Goal: Task Accomplishment & Management: Use online tool/utility

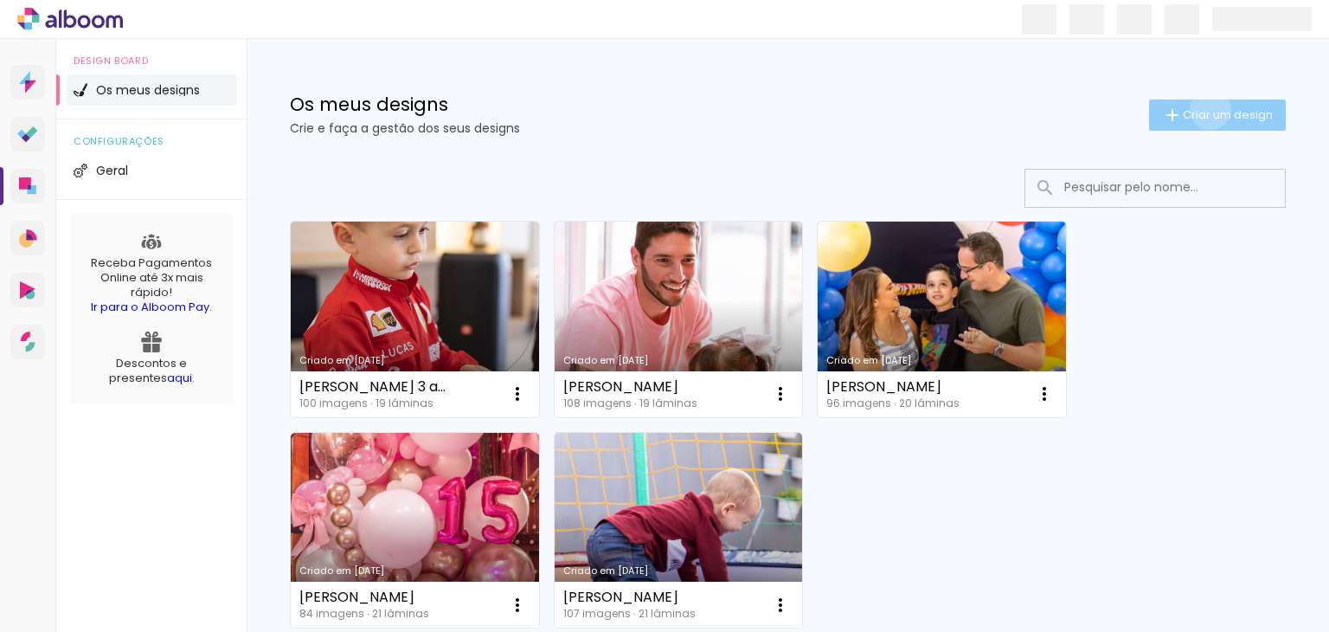
click at [1194, 109] on span "Criar um design" at bounding box center [1228, 114] width 90 height 11
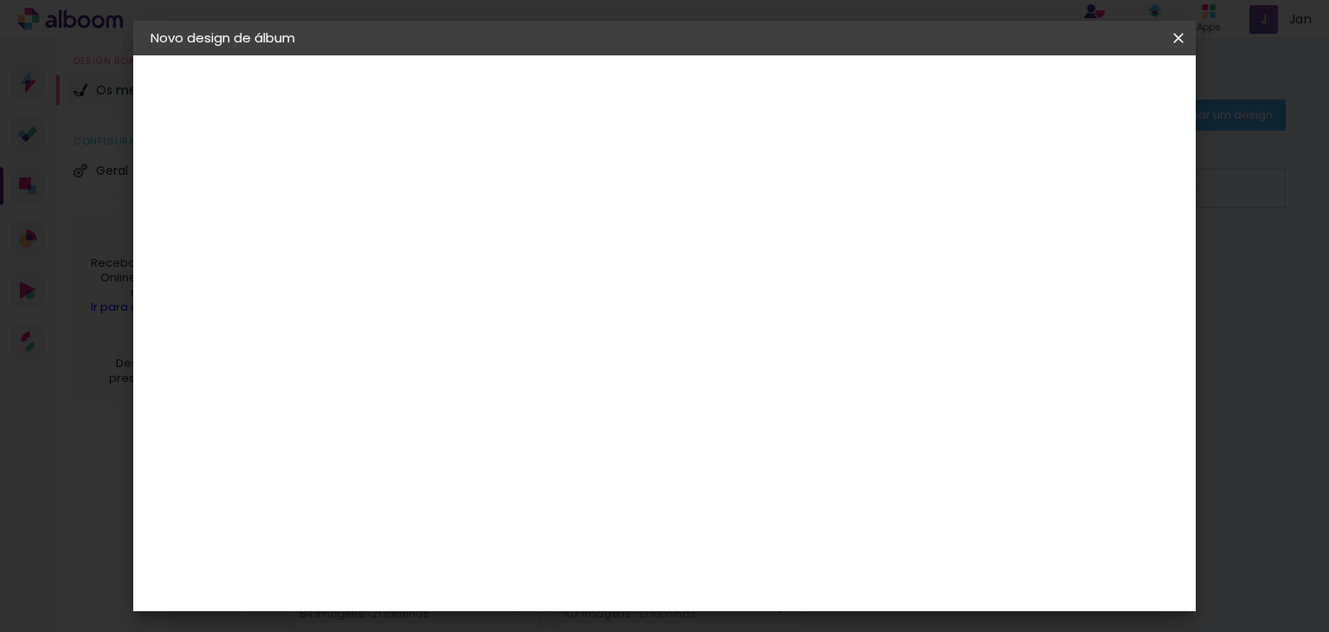
click at [434, 229] on input at bounding box center [434, 232] width 0 height 27
type input "Aurora"
type paper-input "Aurora"
click at [0, 0] on slot "Avançar" at bounding box center [0, 0] width 0 height 0
click at [606, 261] on iron-icon at bounding box center [595, 263] width 21 height 21
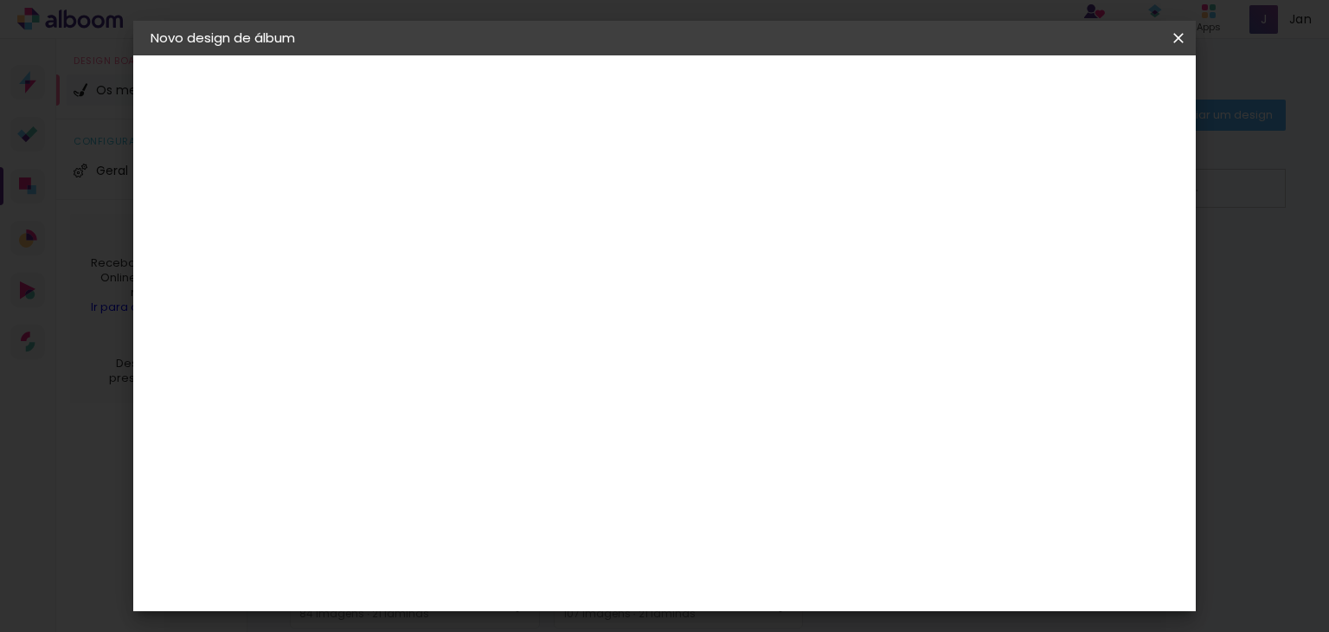
click at [0, 0] on slot "Avançar" at bounding box center [0, 0] width 0 height 0
click at [395, 305] on paper-input-container "30 cm" at bounding box center [389, 314] width 78 height 43
type input "3"
type input "20"
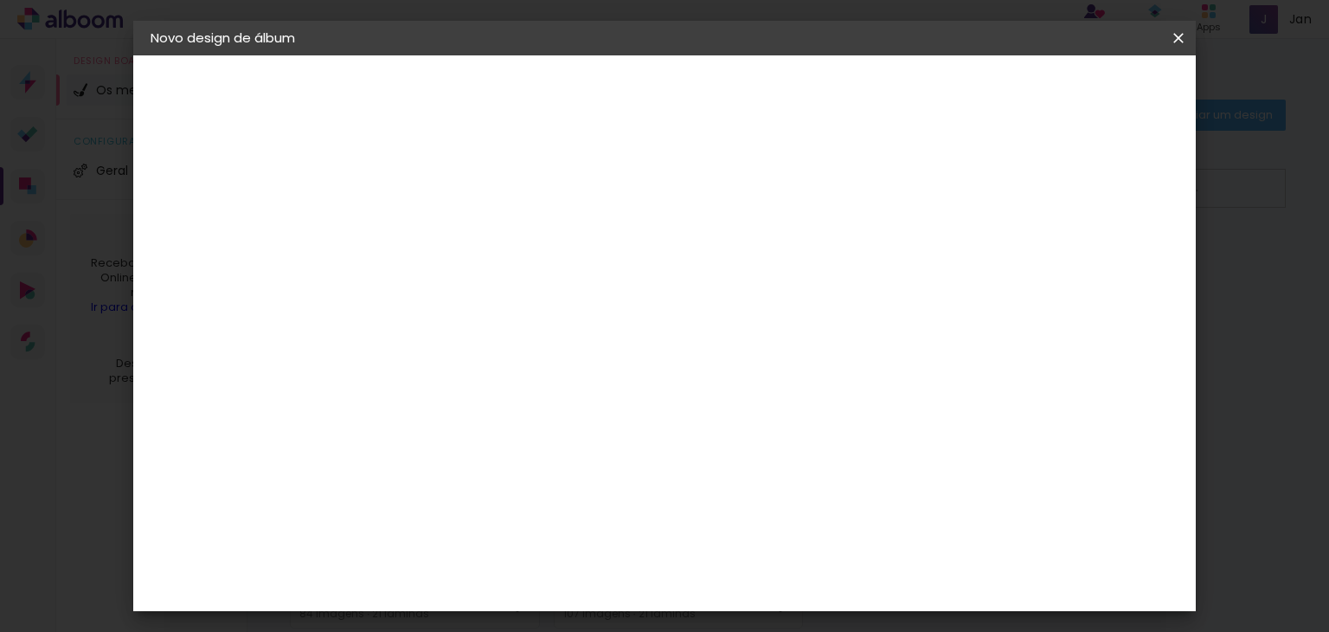
type paper-input "20"
click at [782, 591] on input "60" at bounding box center [760, 589] width 45 height 26
drag, startPoint x: 782, startPoint y: 591, endPoint x: 732, endPoint y: 588, distance: 50.3
click at [726, 596] on div "cm" at bounding box center [770, 589] width 617 height 61
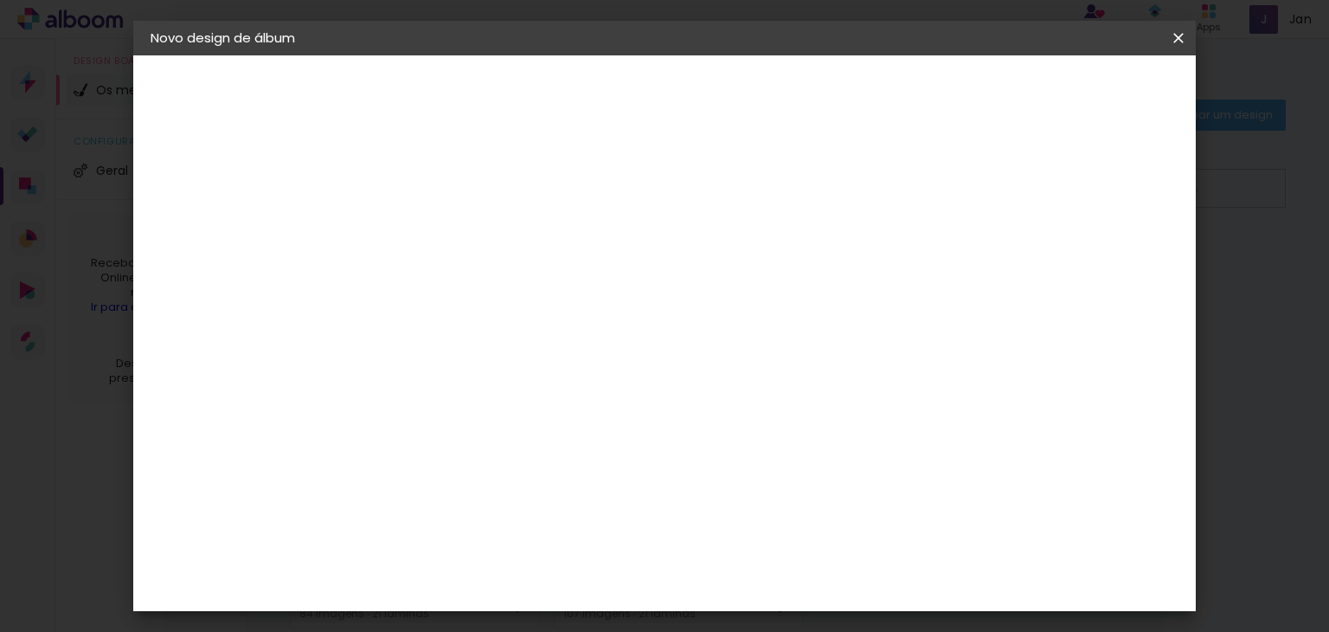
type input "40"
type paper-input "40"
click at [1071, 98] on span "Iniciar design" at bounding box center [1031, 92] width 79 height 12
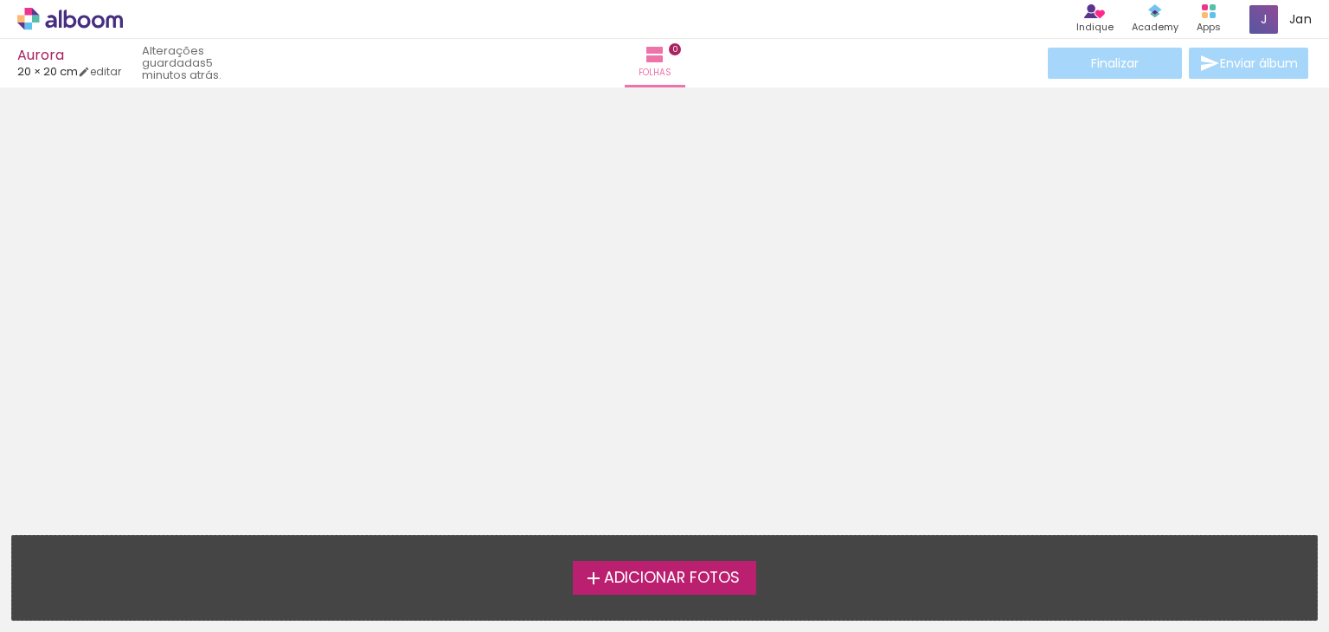
click at [733, 582] on span "Adicionar Fotos" at bounding box center [672, 578] width 136 height 16
click at [0, 0] on input "file" at bounding box center [0, 0] width 0 height 0
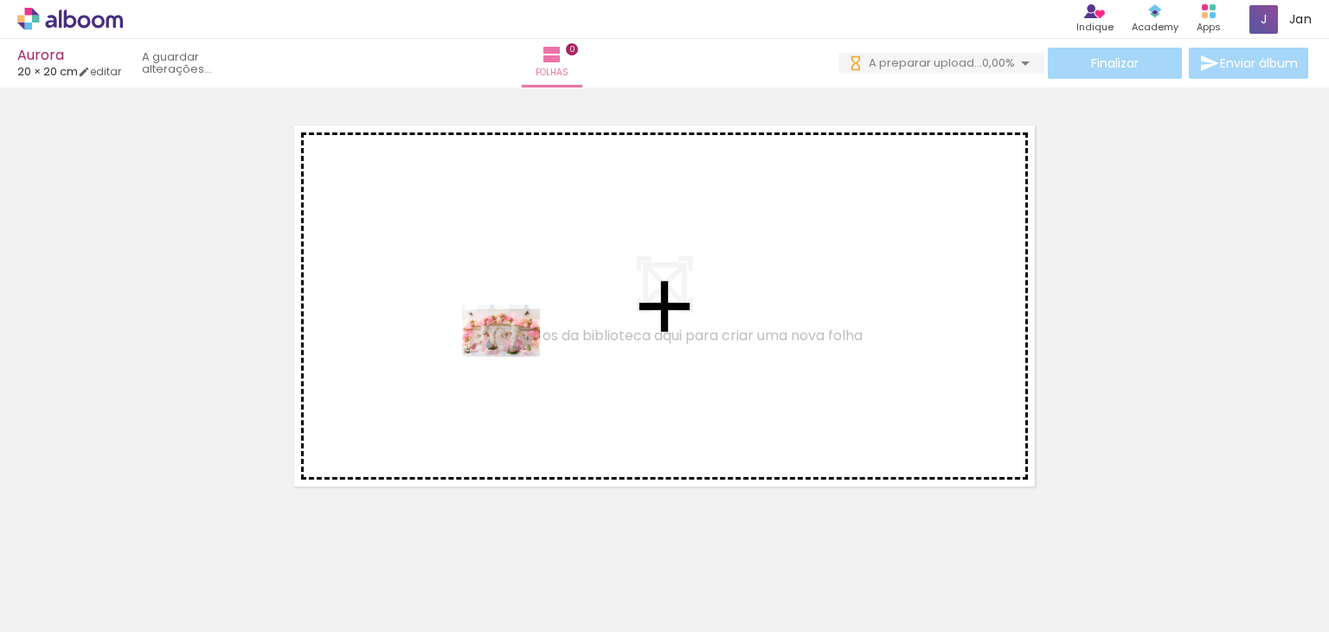
drag, startPoint x: 176, startPoint y: 589, endPoint x: 501, endPoint y: 373, distance: 390.8
click at [523, 345] on quentale-workspace at bounding box center [664, 316] width 1329 height 632
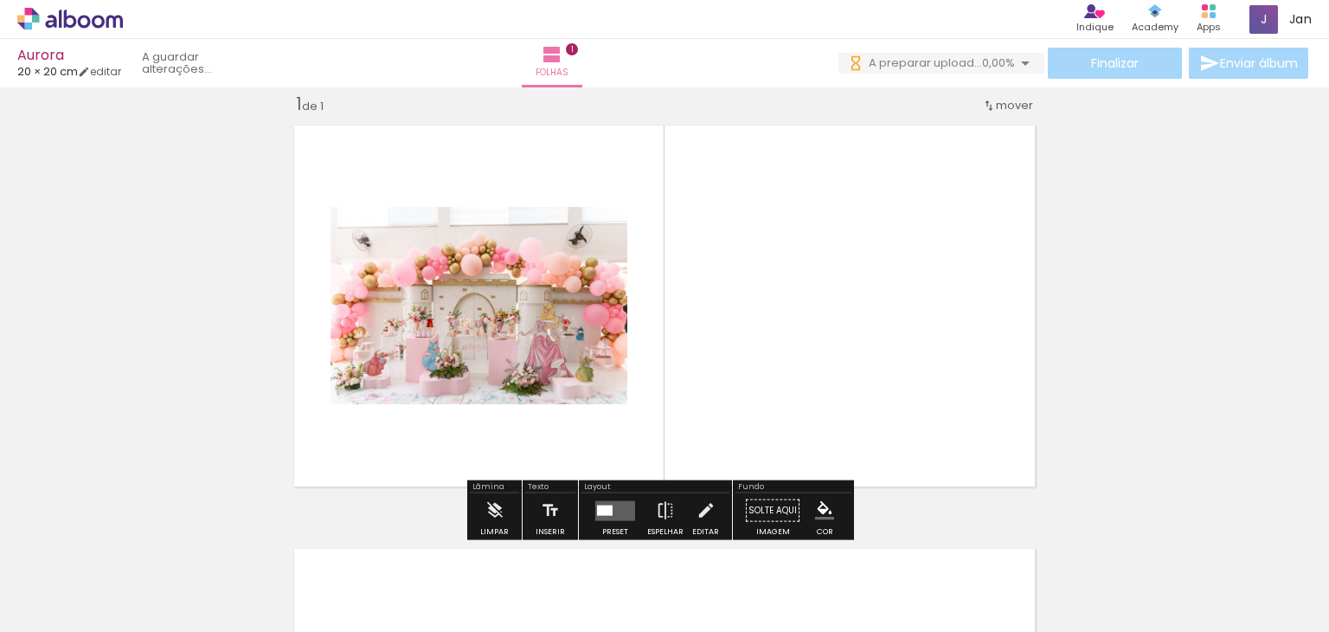
scroll to position [22, 0]
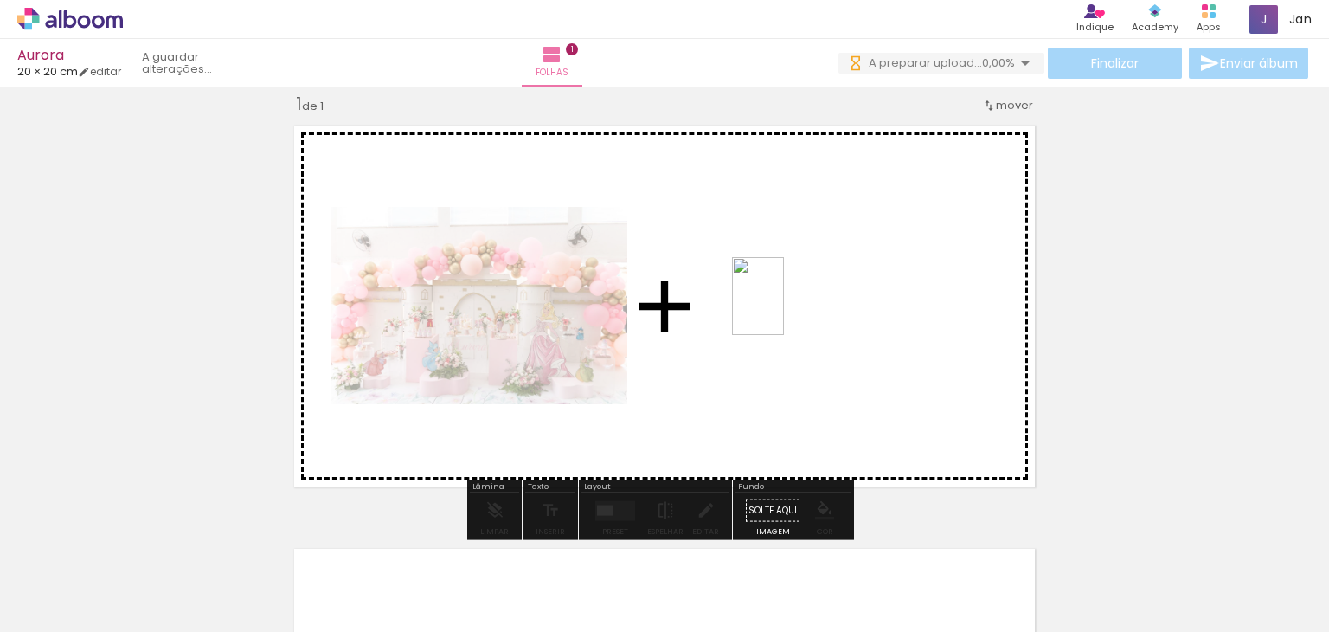
drag, startPoint x: 277, startPoint y: 583, endPoint x: 774, endPoint y: 305, distance: 569.6
click at [805, 302] on quentale-workspace at bounding box center [664, 316] width 1329 height 632
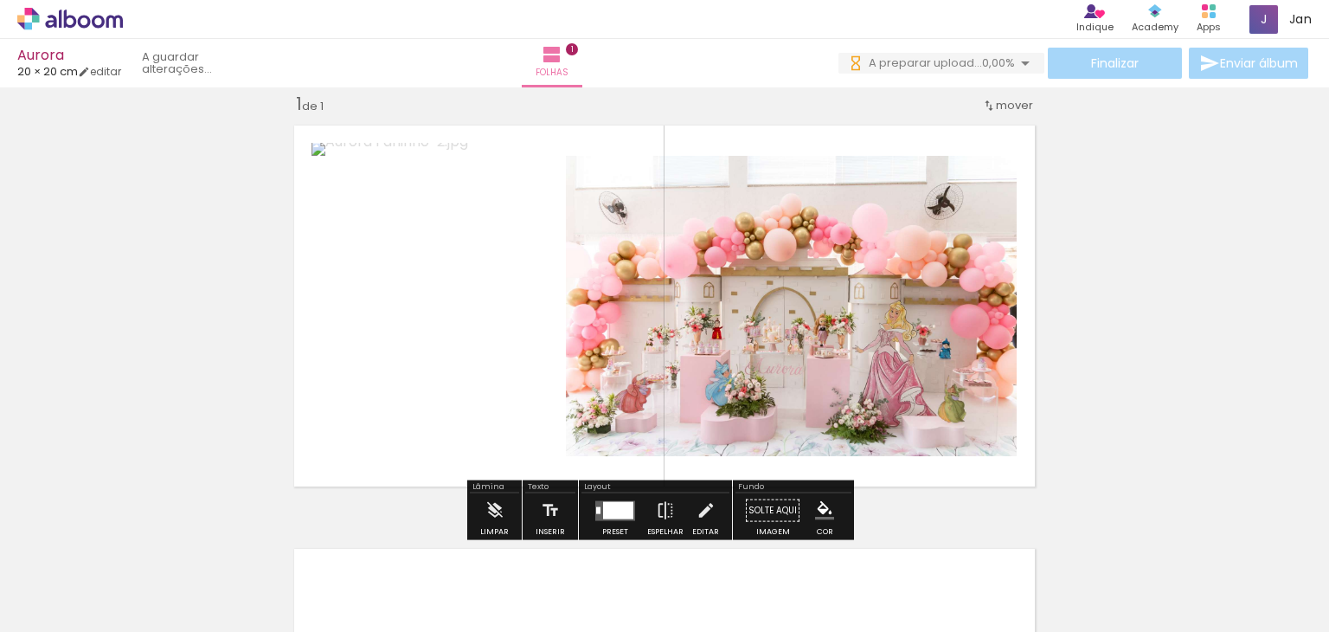
scroll to position [0, 0]
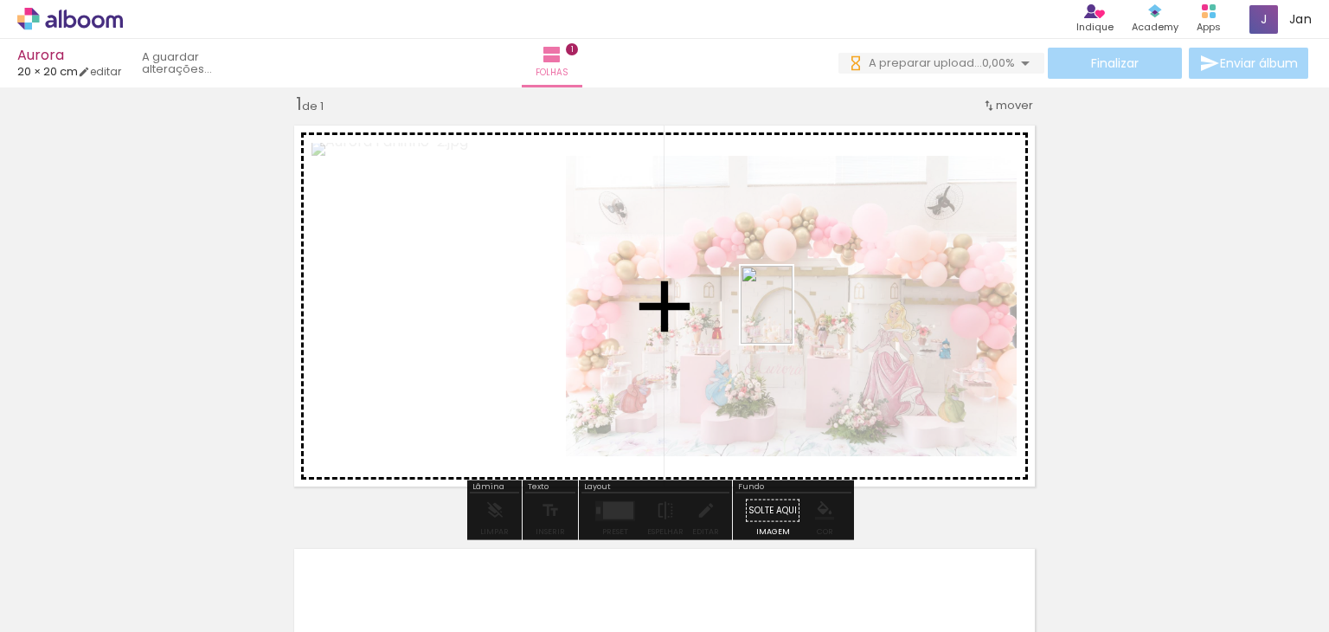
drag, startPoint x: 357, startPoint y: 568, endPoint x: 789, endPoint y: 315, distance: 501.1
click at [793, 312] on quentale-workspace at bounding box center [664, 316] width 1329 height 632
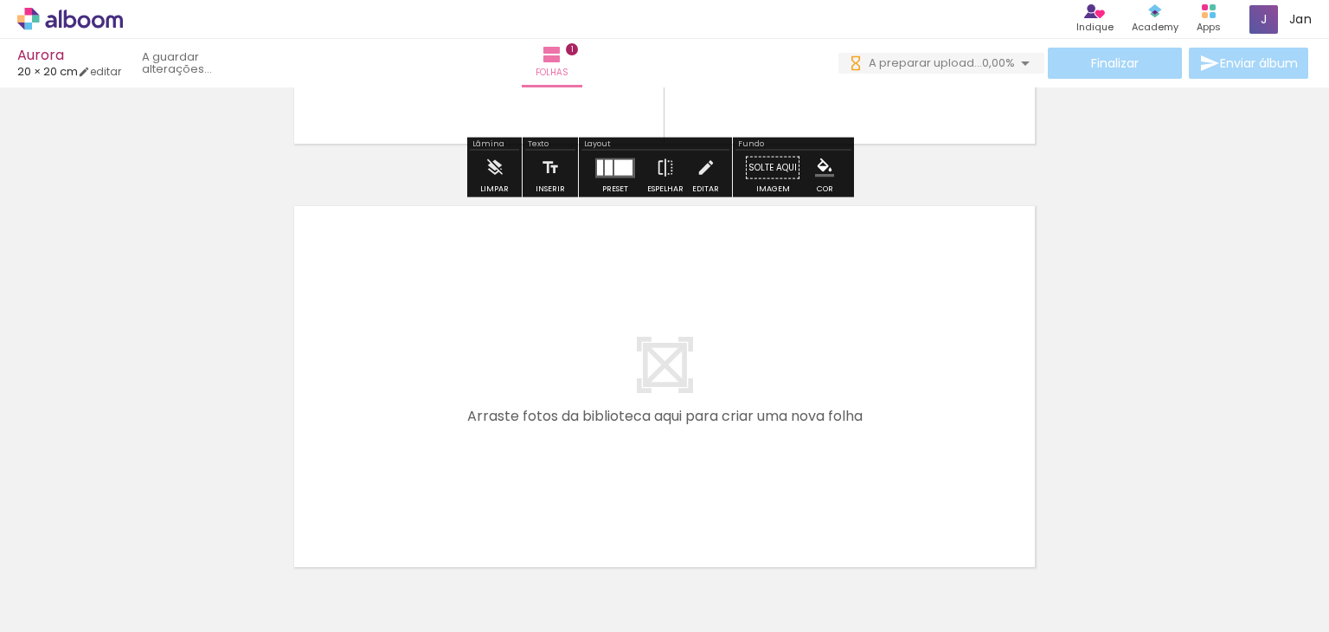
scroll to position [454, 0]
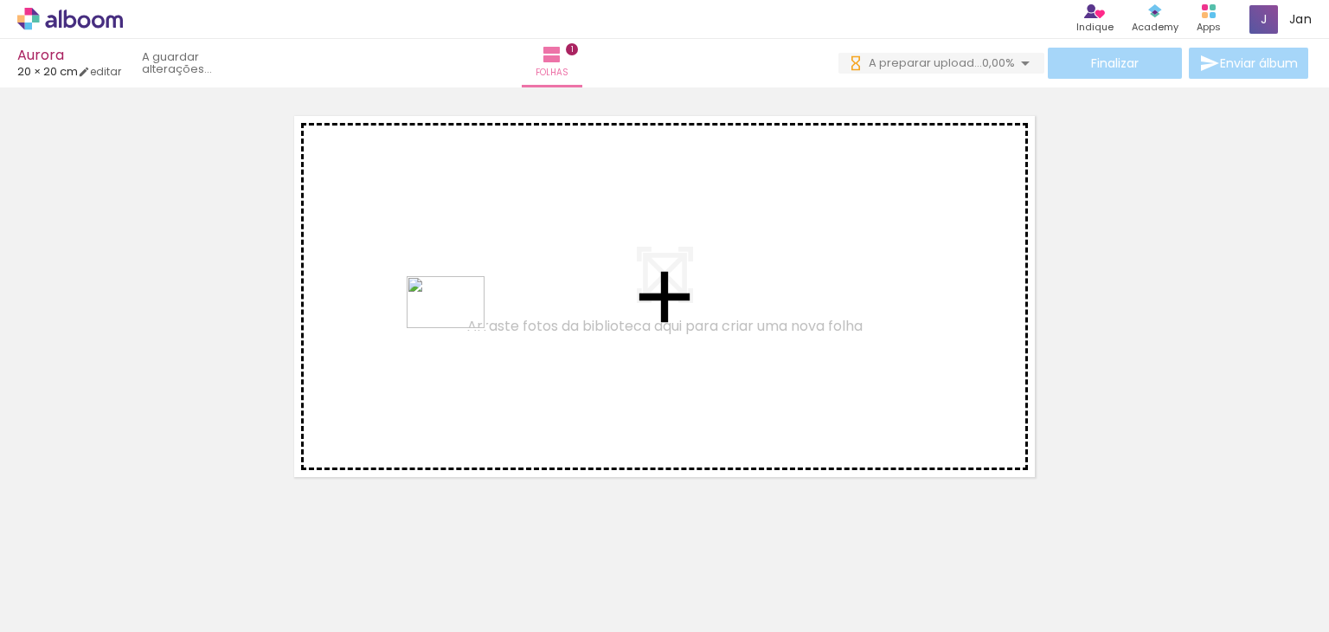
drag, startPoint x: 459, startPoint y: 584, endPoint x: 461, endPoint y: 325, distance: 258.8
click at [460, 328] on quentale-workspace at bounding box center [664, 316] width 1329 height 632
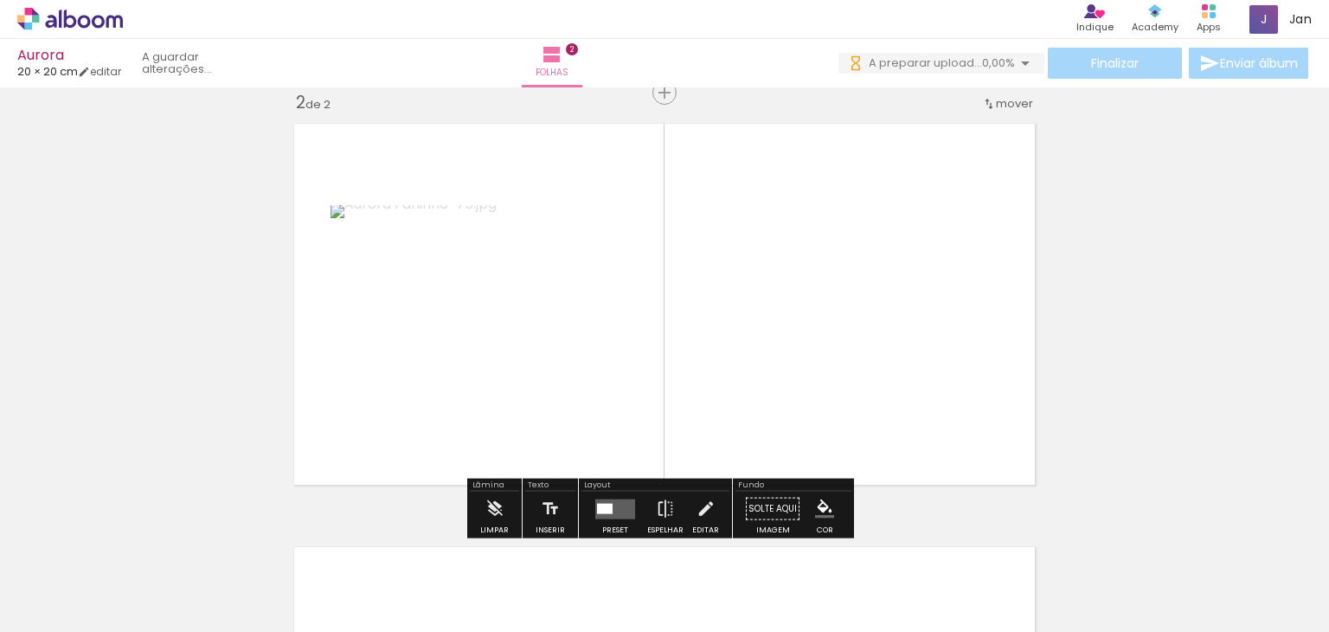
scroll to position [445, 0]
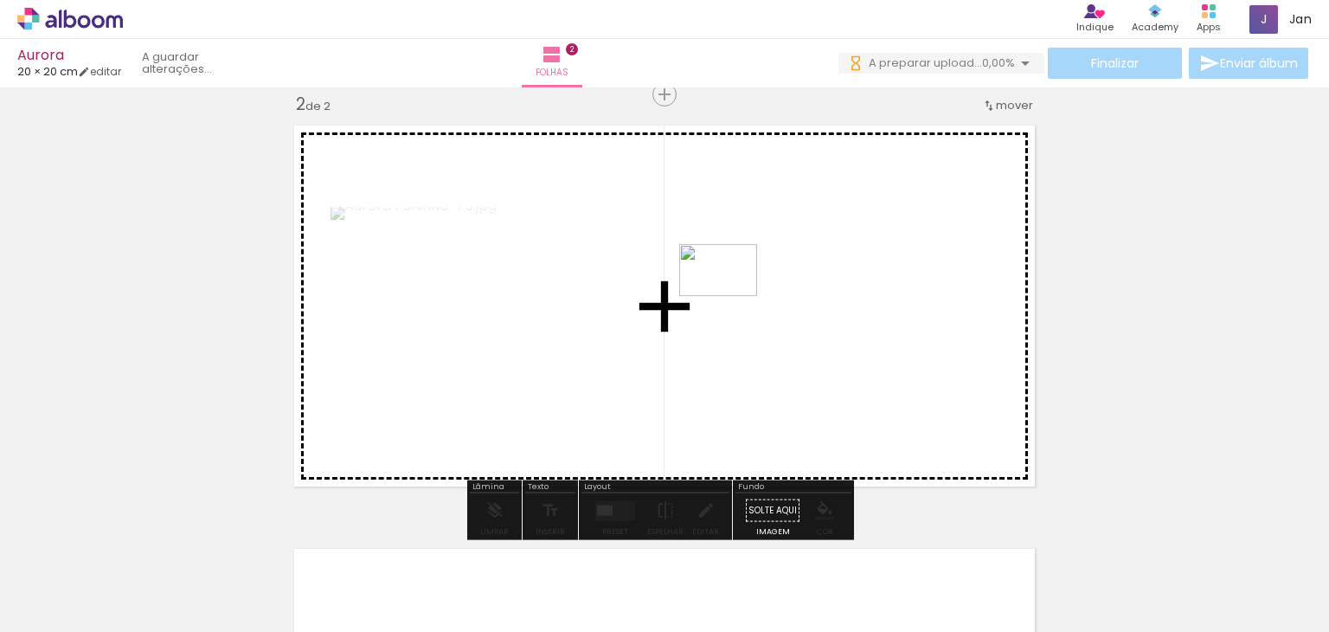
drag, startPoint x: 564, startPoint y: 590, endPoint x: 731, endPoint y: 296, distance: 338.3
click at [731, 296] on quentale-workspace at bounding box center [664, 316] width 1329 height 632
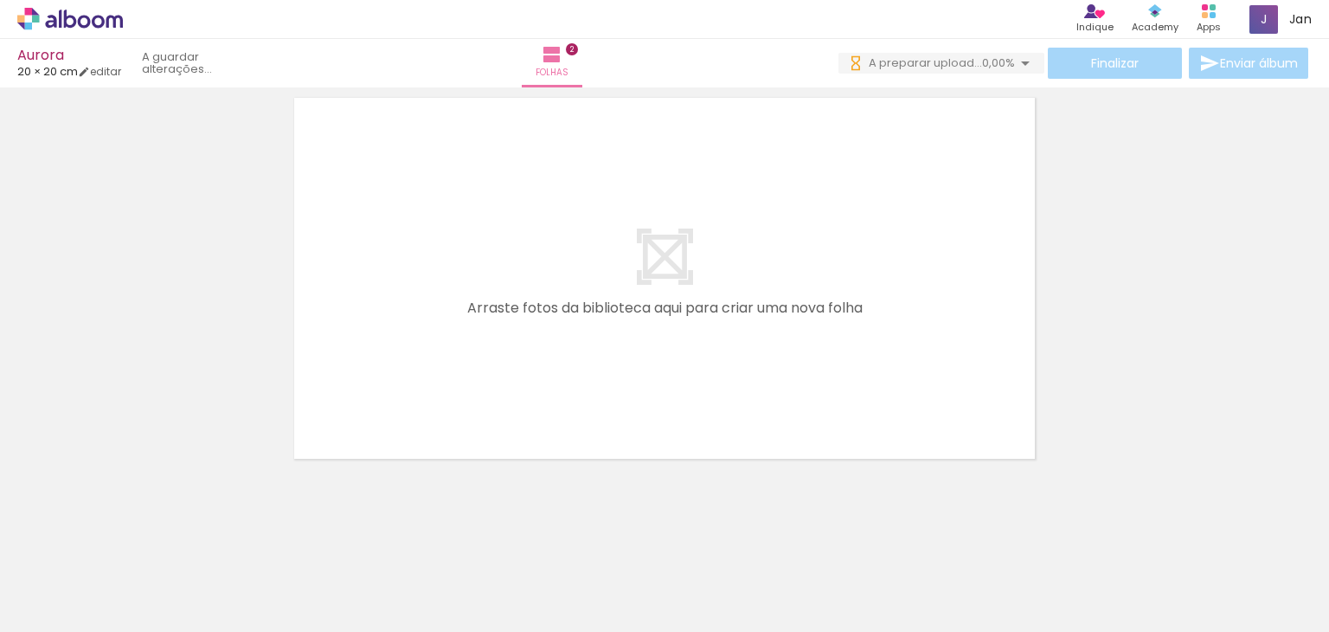
scroll to position [901, 0]
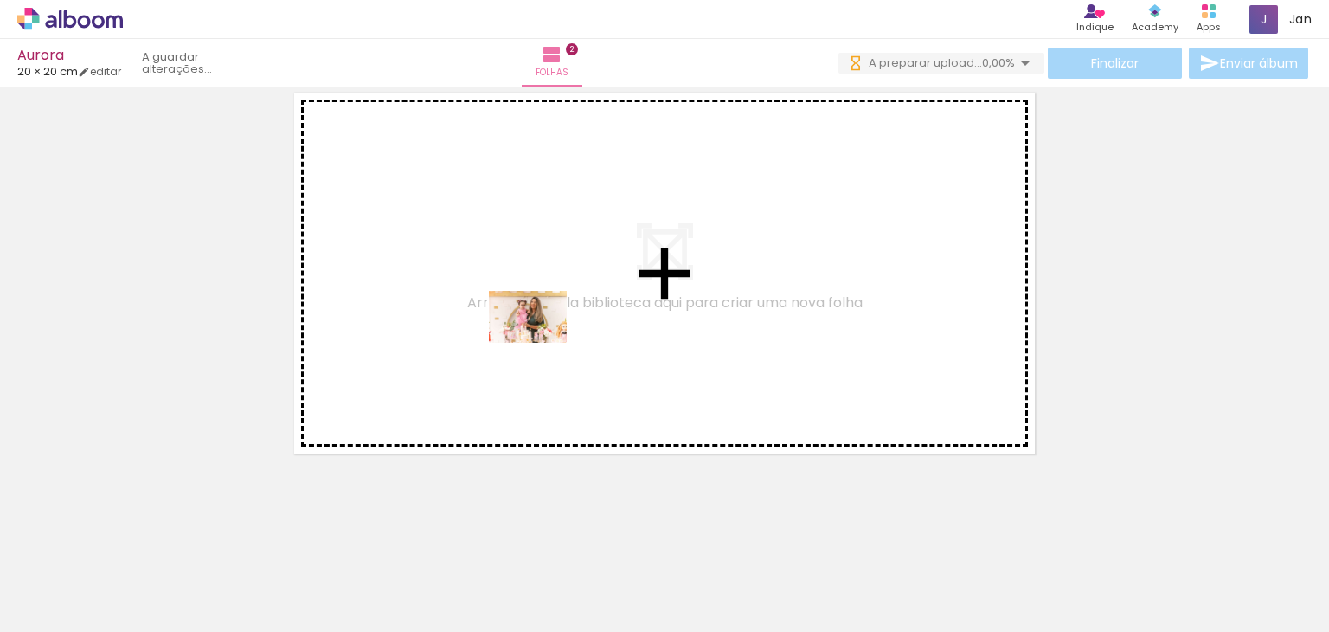
drag, startPoint x: 675, startPoint y: 588, endPoint x: 600, endPoint y: 354, distance: 245.5
click at [528, 307] on quentale-workspace at bounding box center [664, 316] width 1329 height 632
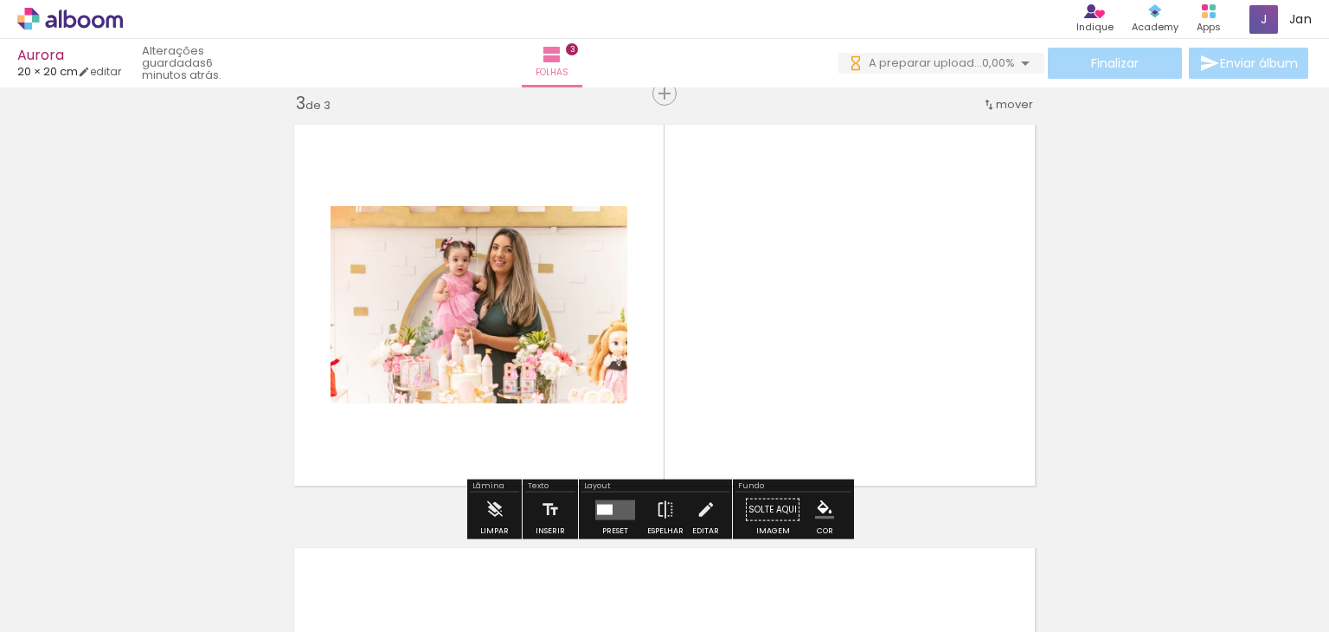
scroll to position [869, 0]
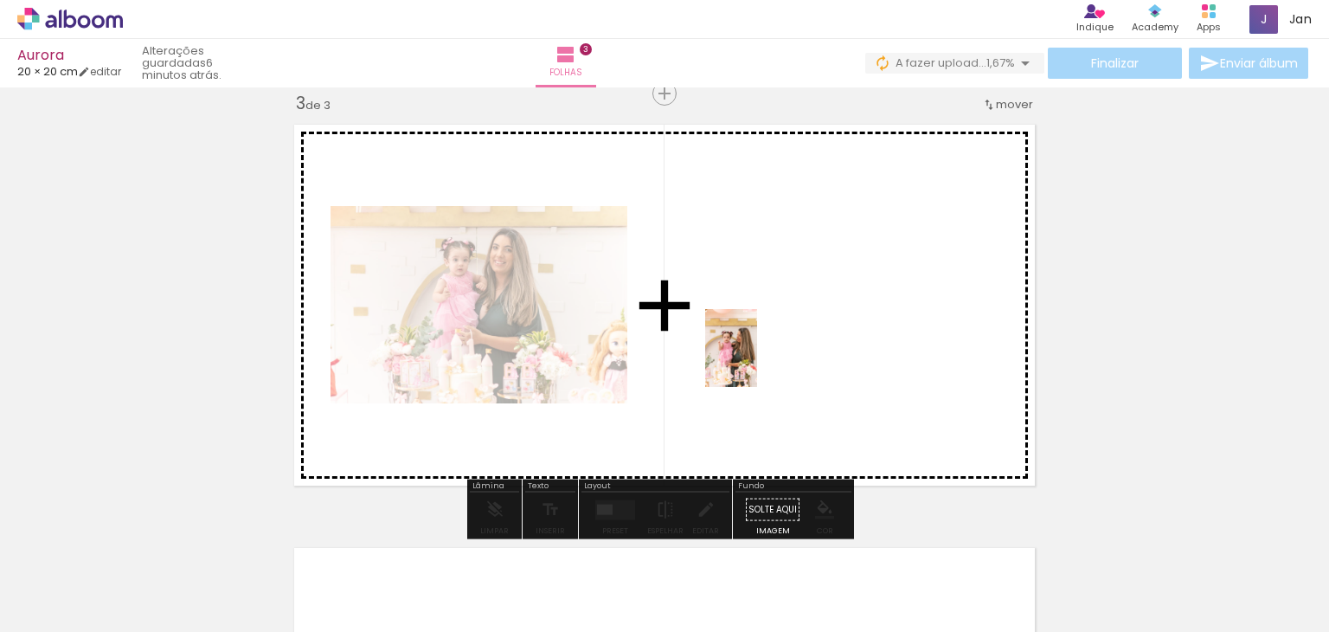
drag, startPoint x: 762, startPoint y: 550, endPoint x: 756, endPoint y: 336, distance: 213.8
click at [756, 336] on quentale-workspace at bounding box center [664, 316] width 1329 height 632
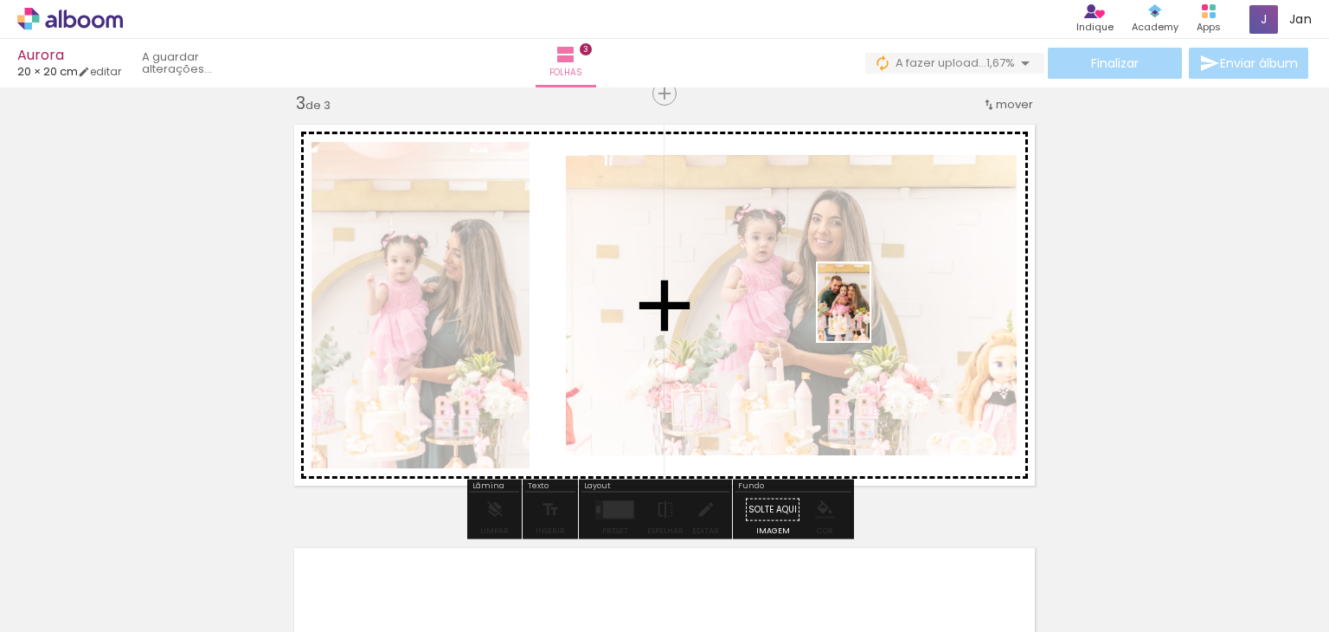
drag, startPoint x: 865, startPoint y: 582, endPoint x: 955, endPoint y: 430, distance: 176.9
click at [869, 309] on quentale-workspace at bounding box center [664, 316] width 1329 height 632
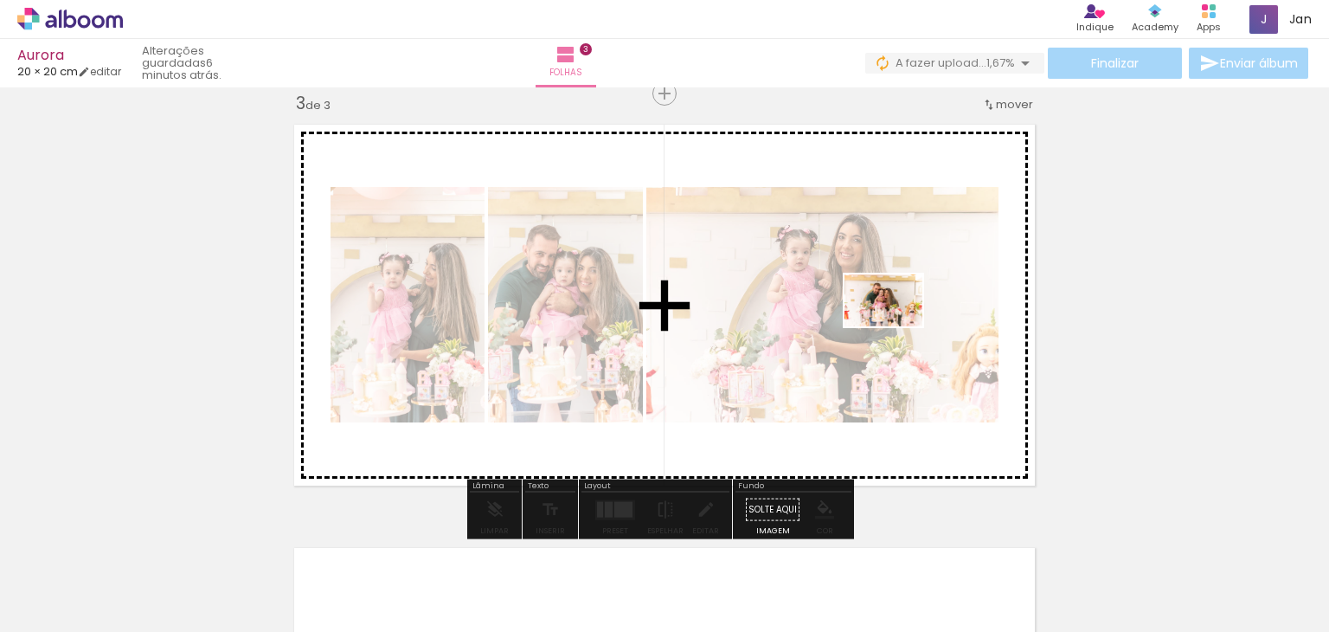
drag, startPoint x: 959, startPoint y: 580, endPoint x: 996, endPoint y: 479, distance: 107.9
click at [897, 325] on quentale-workspace at bounding box center [664, 316] width 1329 height 632
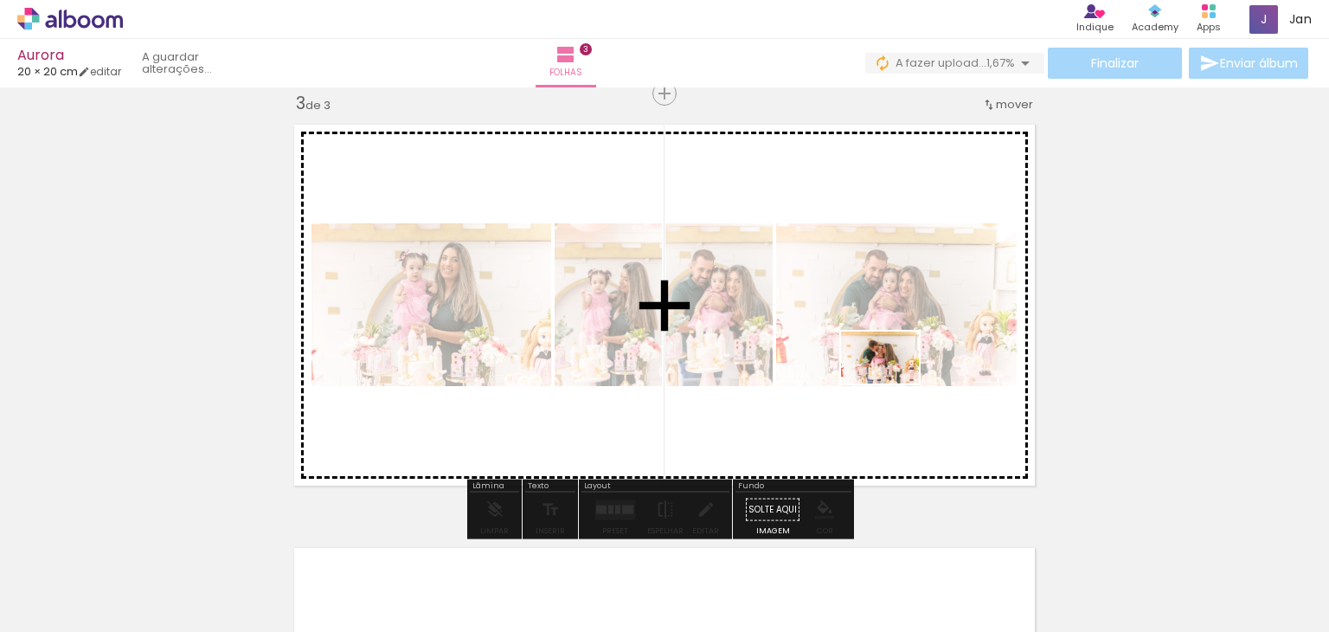
drag, startPoint x: 1064, startPoint y: 578, endPoint x: 888, endPoint y: 377, distance: 267.4
click at [888, 377] on quentale-workspace at bounding box center [664, 316] width 1329 height 632
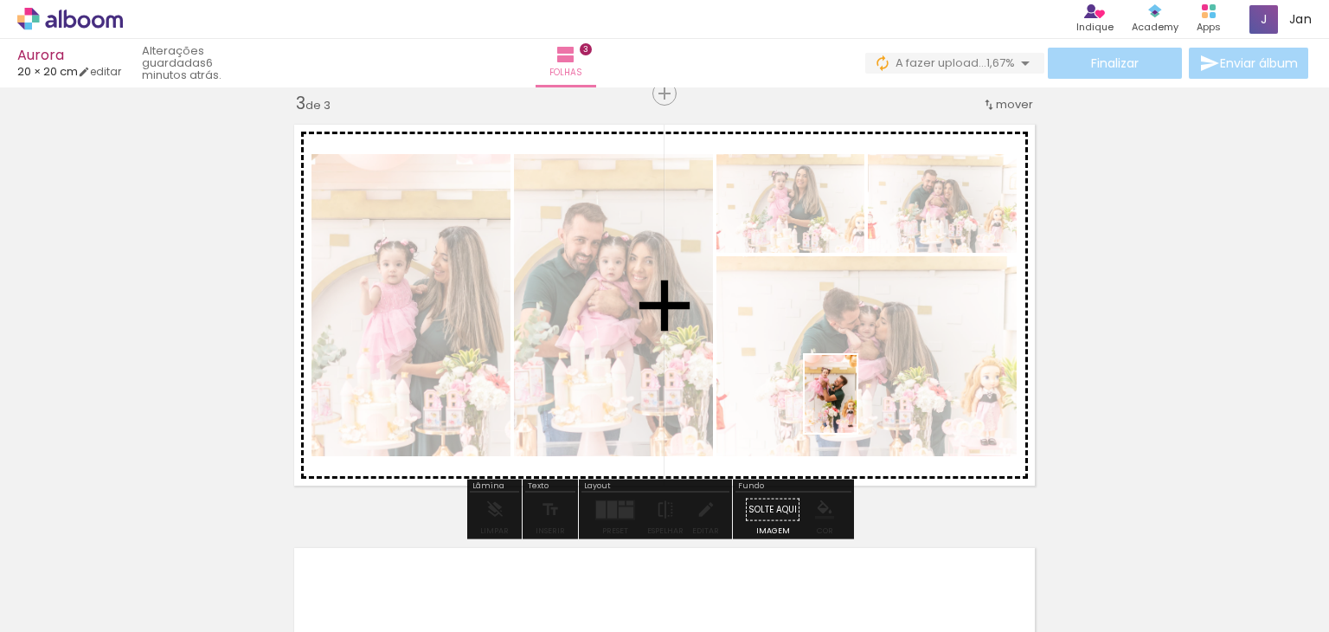
drag, startPoint x: 1154, startPoint y: 587, endPoint x: 1163, endPoint y: 583, distance: 9.3
click at [810, 371] on quentale-workspace at bounding box center [664, 316] width 1329 height 632
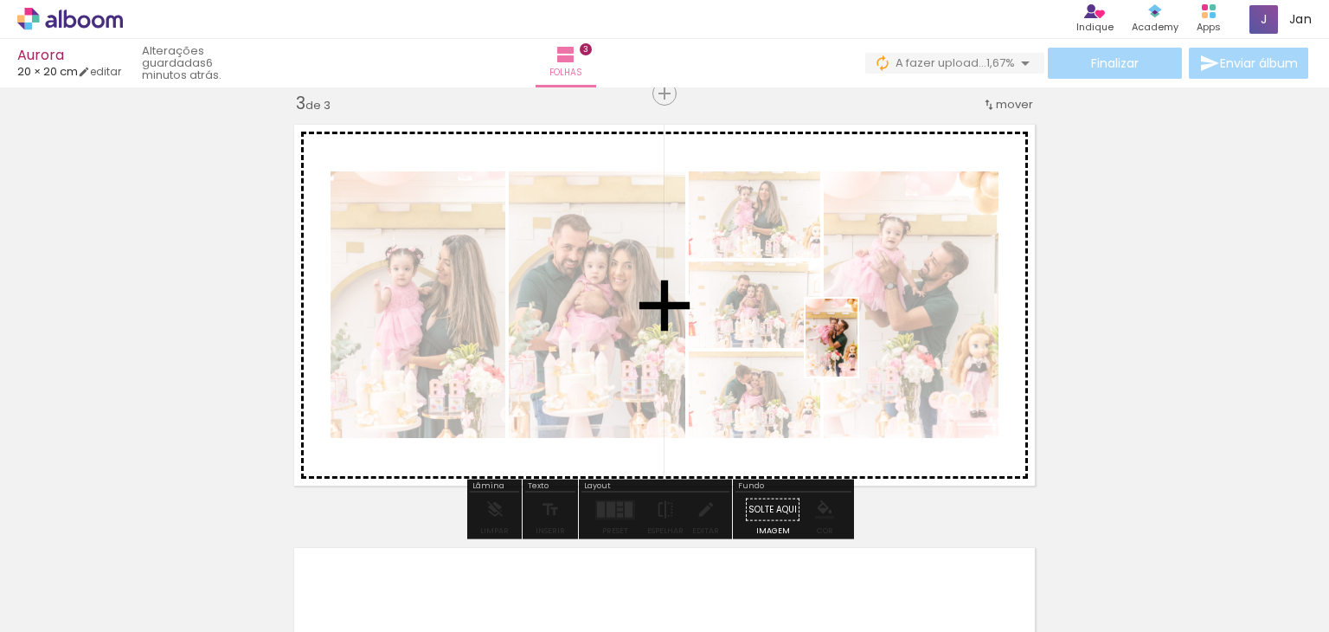
drag, startPoint x: 1249, startPoint y: 583, endPoint x: 858, endPoint y: 350, distance: 455.2
click at [858, 350] on quentale-workspace at bounding box center [664, 316] width 1329 height 632
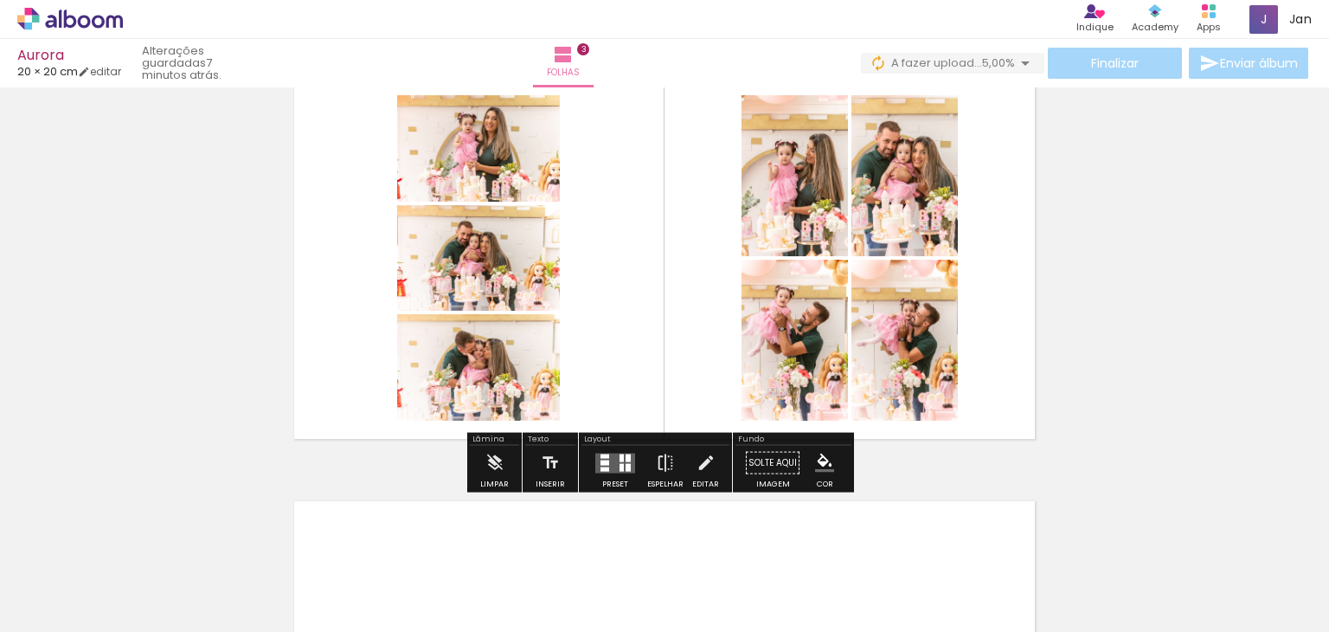
scroll to position [955, 0]
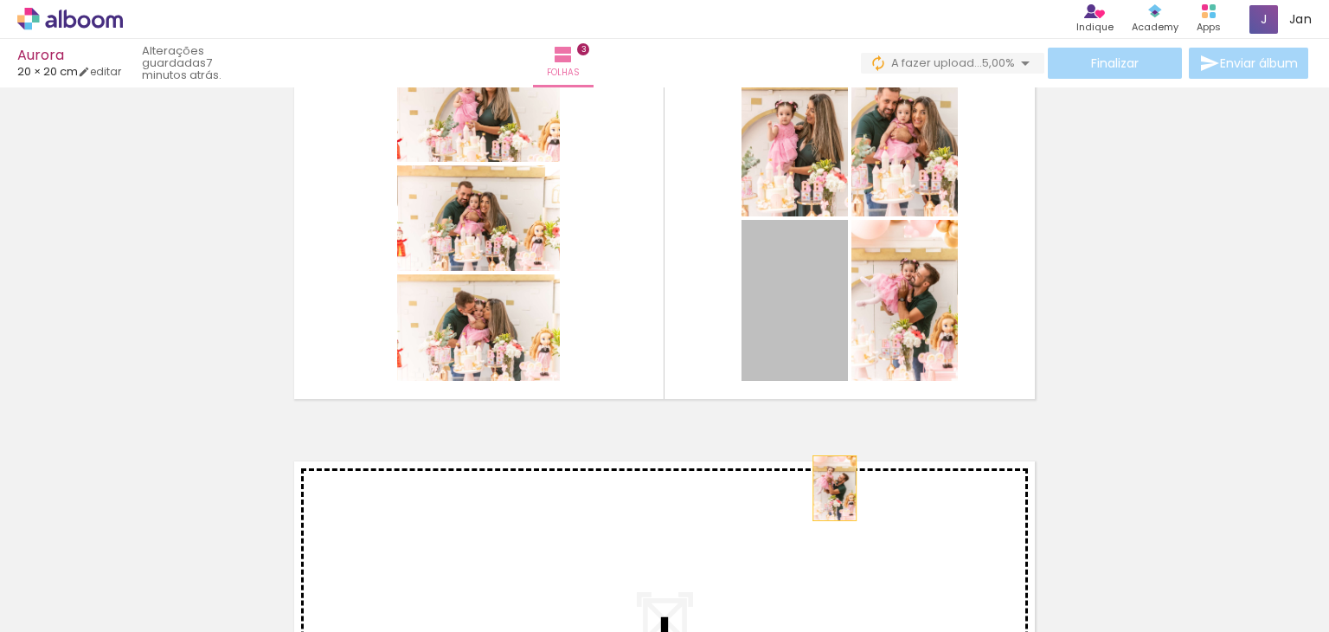
drag, startPoint x: 792, startPoint y: 319, endPoint x: 892, endPoint y: 300, distance: 102.2
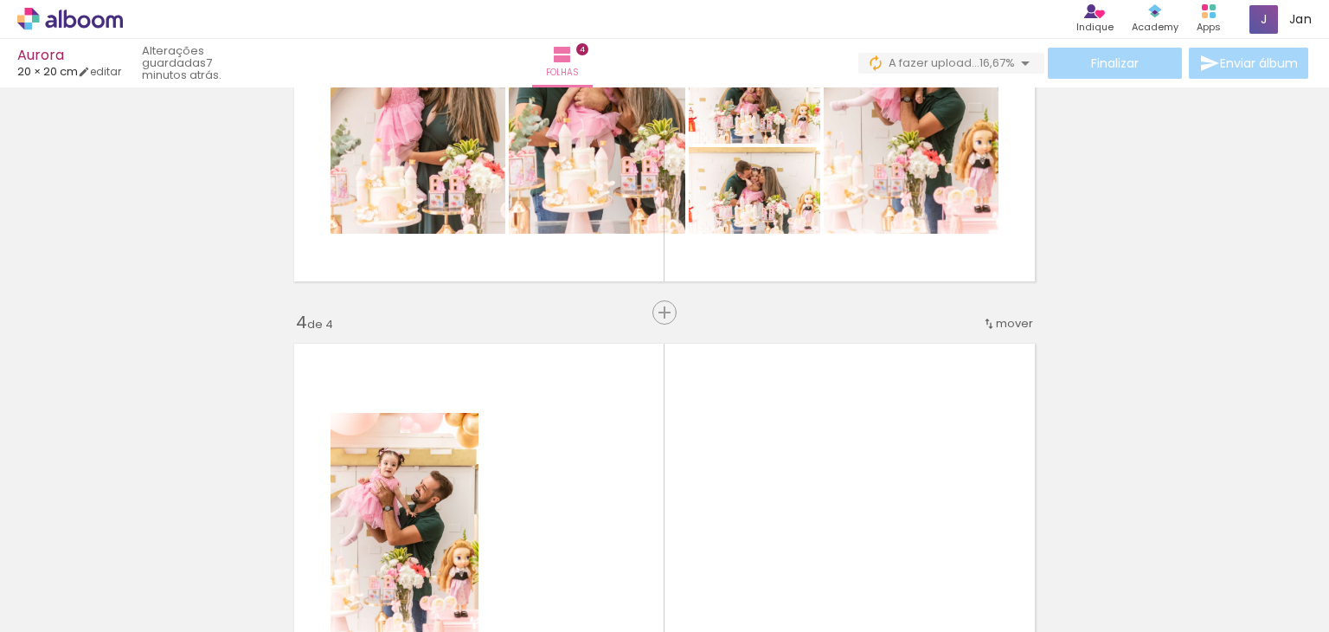
scroll to position [1032, 0]
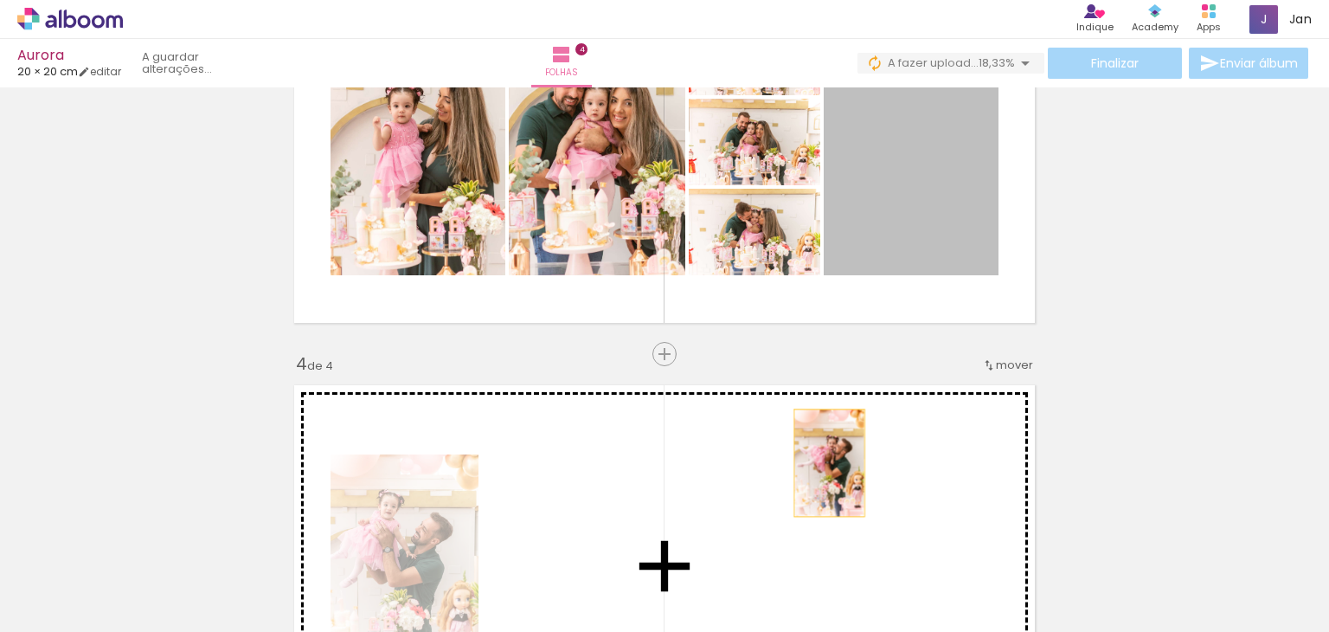
drag, startPoint x: 921, startPoint y: 174, endPoint x: 823, endPoint y: 462, distance: 304.3
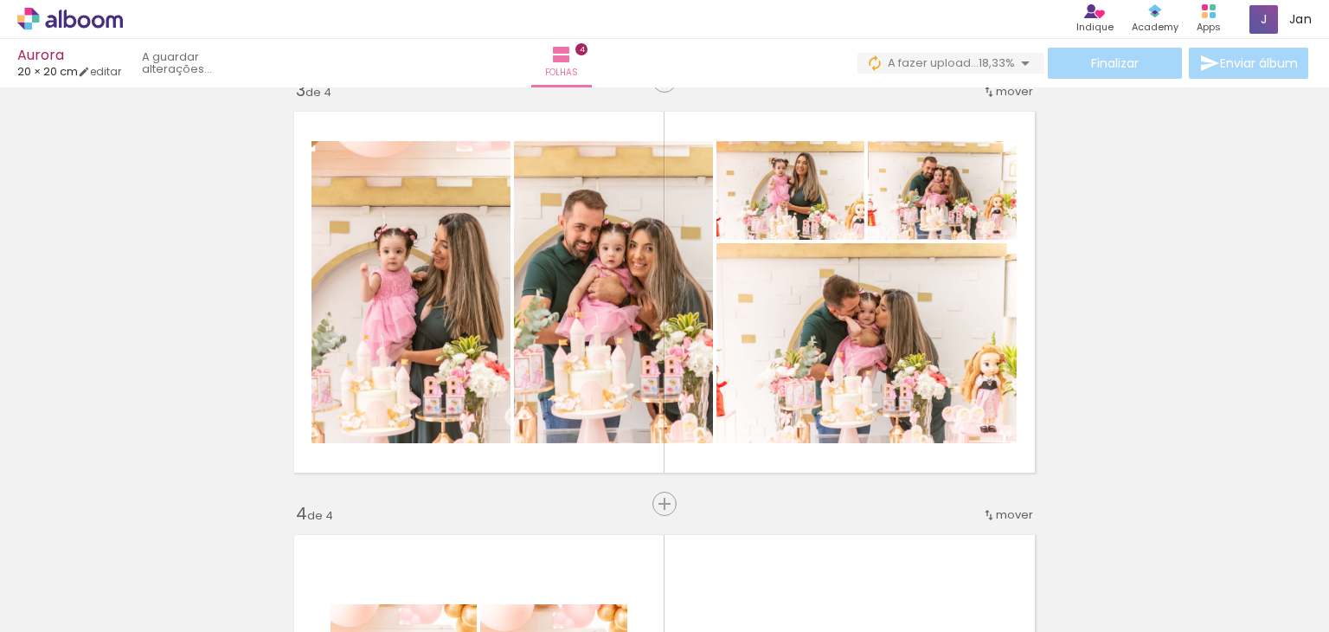
scroll to position [858, 0]
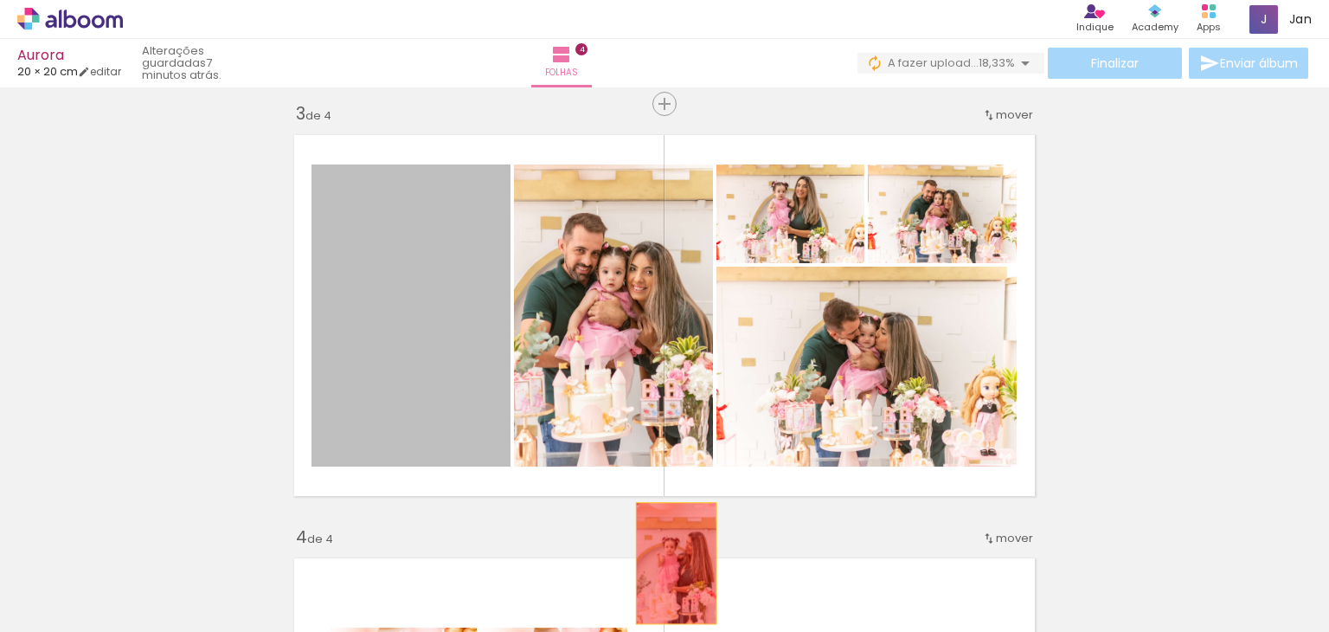
drag, startPoint x: 428, startPoint y: 292, endPoint x: 670, endPoint y: 563, distance: 363.4
click at [670, 563] on quentale-workspace at bounding box center [664, 316] width 1329 height 632
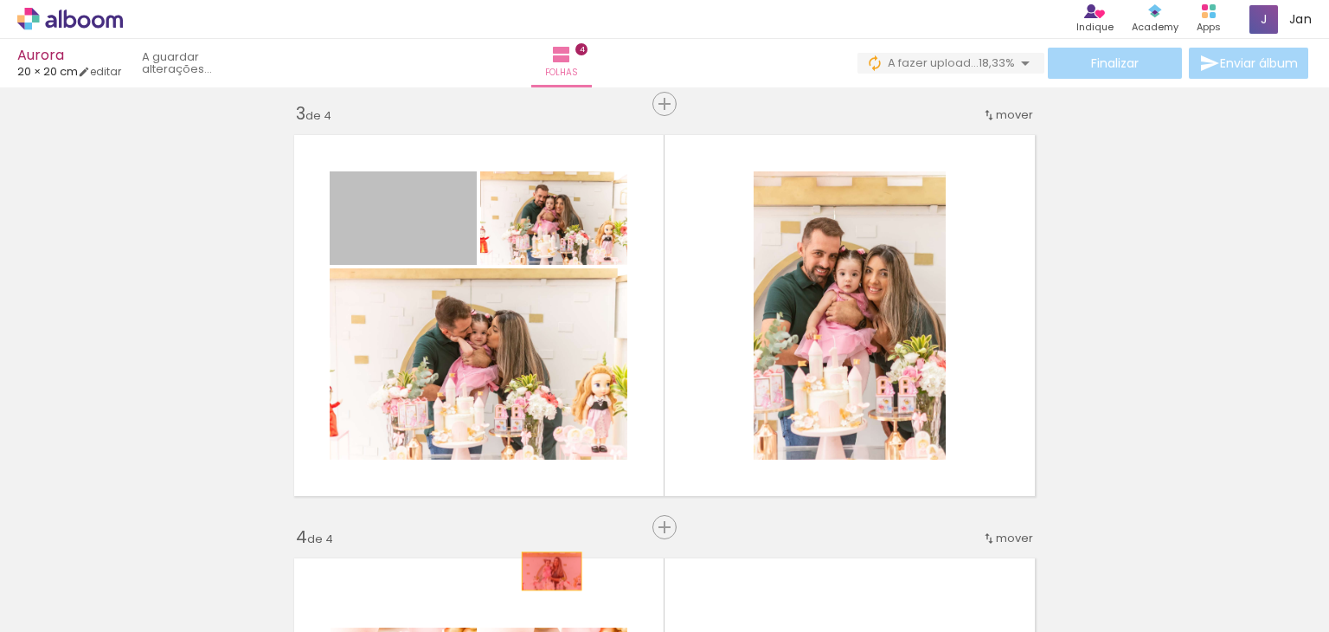
drag, startPoint x: 438, startPoint y: 234, endPoint x: 545, endPoint y: 570, distance: 353.3
click at [545, 570] on quentale-workspace at bounding box center [664, 316] width 1329 height 632
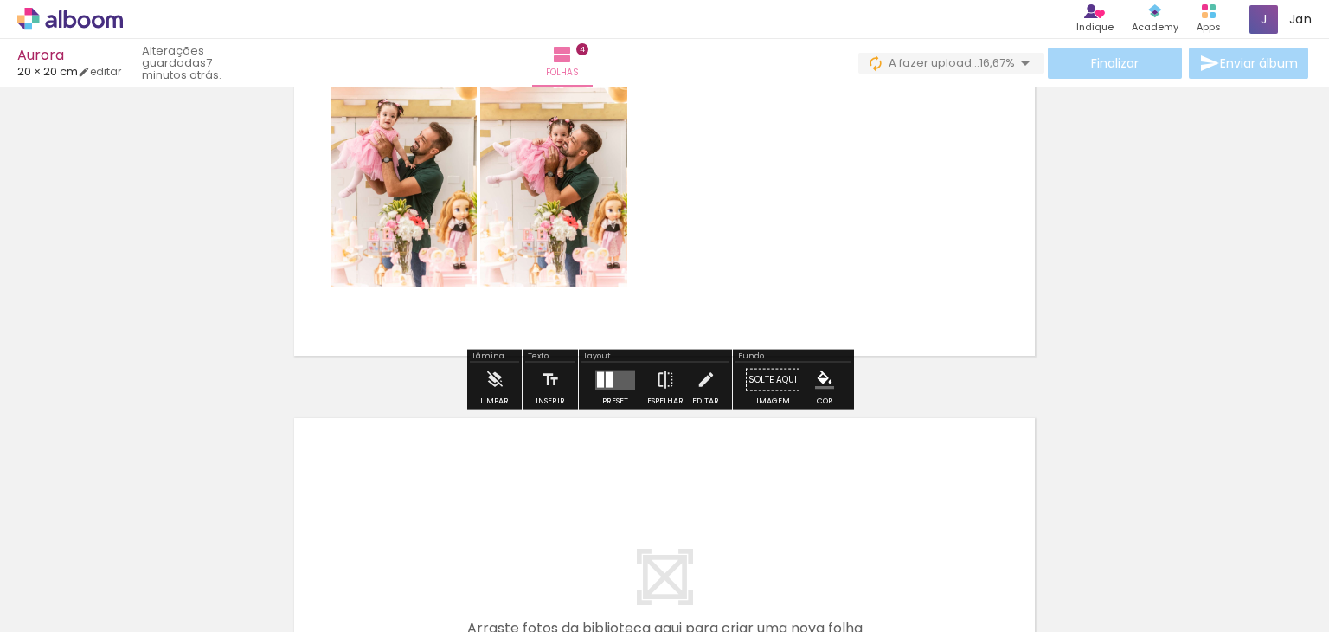
scroll to position [1401, 0]
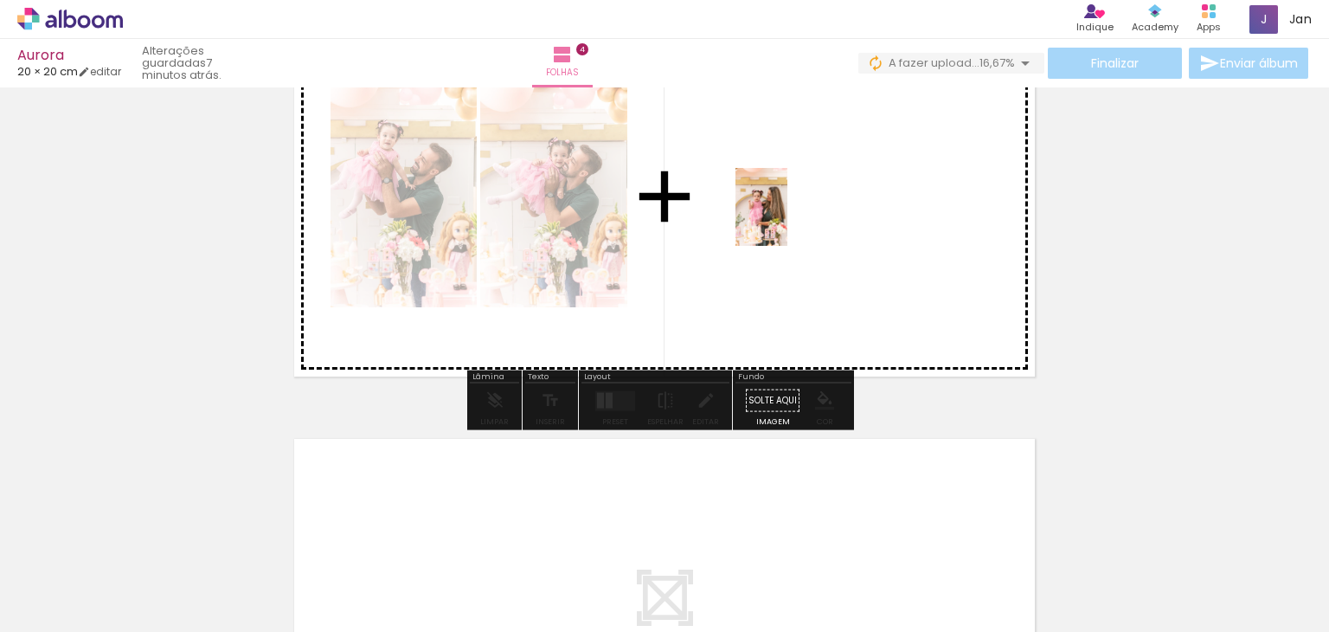
drag, startPoint x: 130, startPoint y: 572, endPoint x: 788, endPoint y: 220, distance: 746.1
click at [788, 220] on quentale-workspace at bounding box center [664, 316] width 1329 height 632
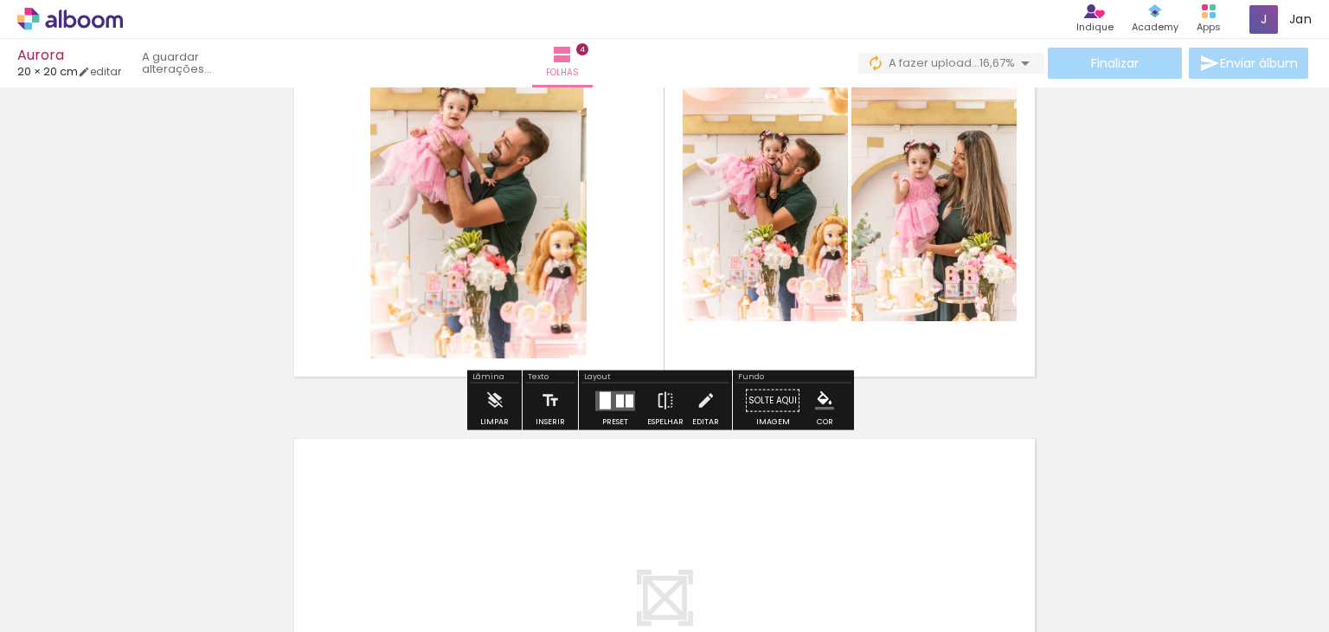
scroll to position [0, 287]
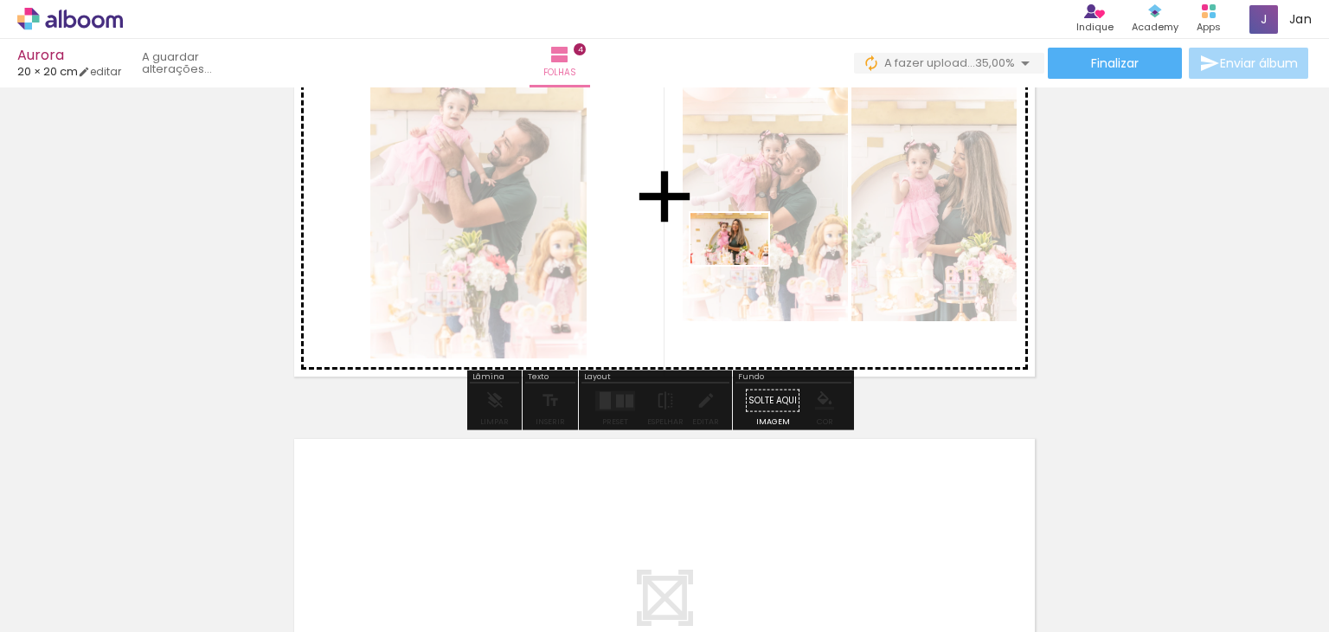
drag, startPoint x: 358, startPoint y: 585, endPoint x: 706, endPoint y: 236, distance: 492.6
click at [749, 265] on quentale-workspace at bounding box center [664, 316] width 1329 height 632
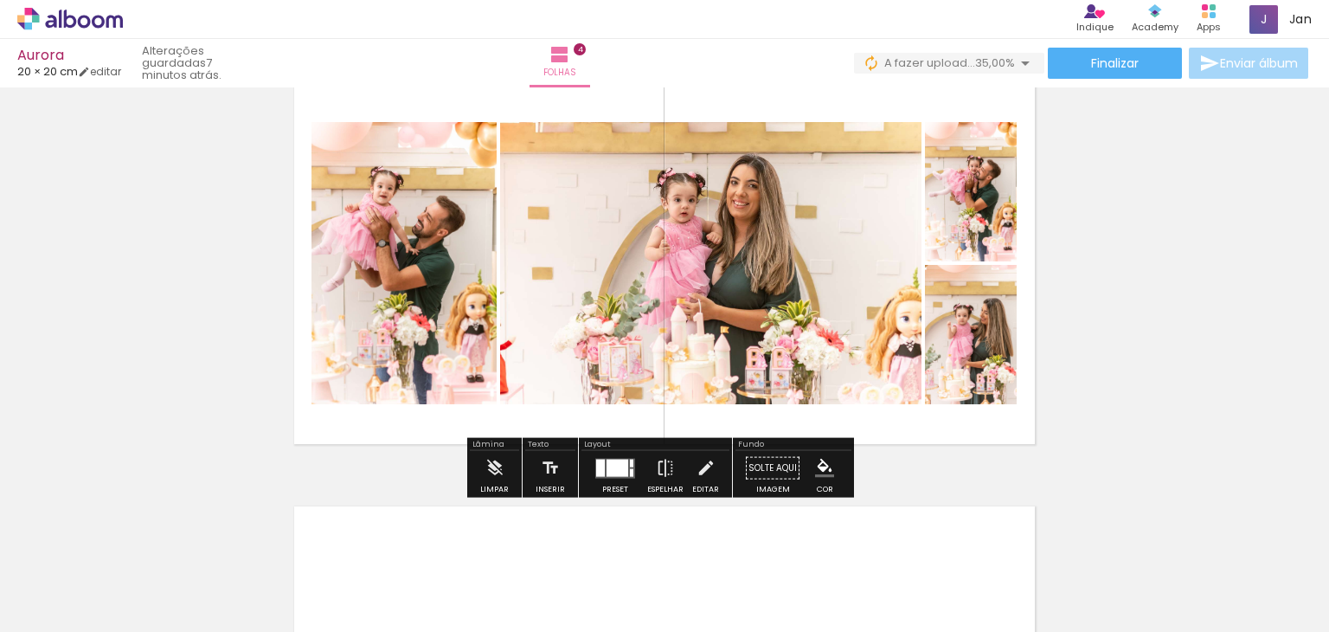
scroll to position [1228, 0]
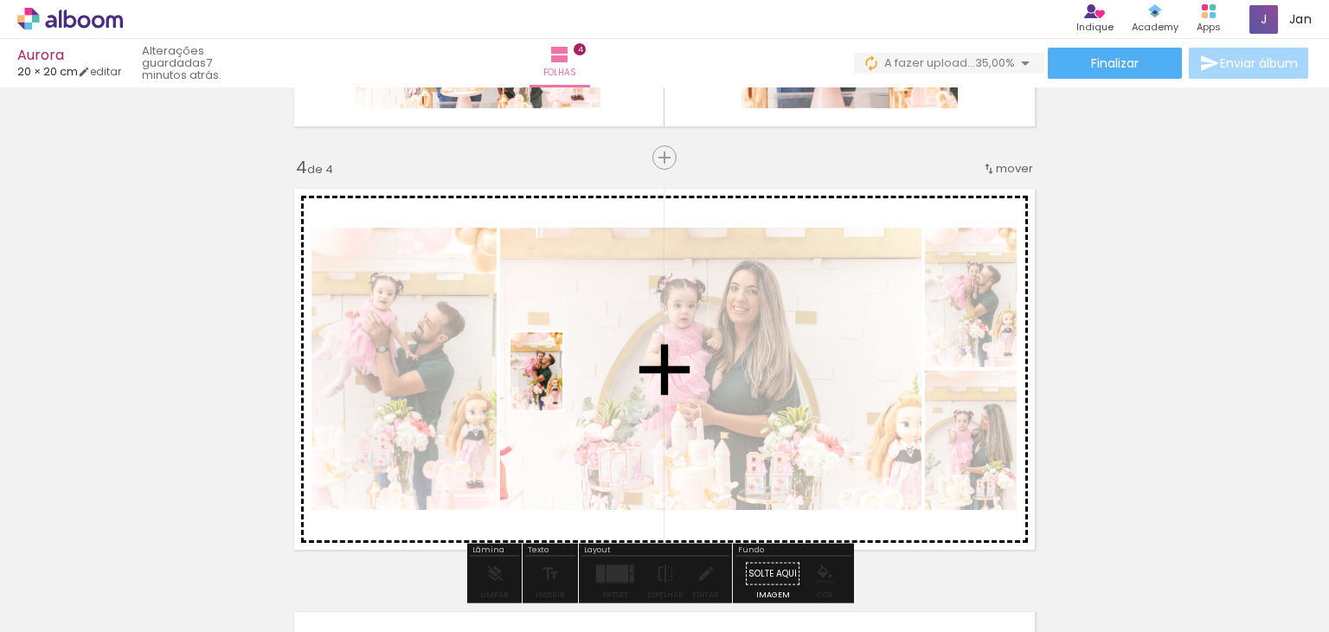
drag, startPoint x: 225, startPoint y: 583, endPoint x: 563, endPoint y: 384, distance: 391.8
click at [563, 384] on quentale-workspace at bounding box center [664, 316] width 1329 height 632
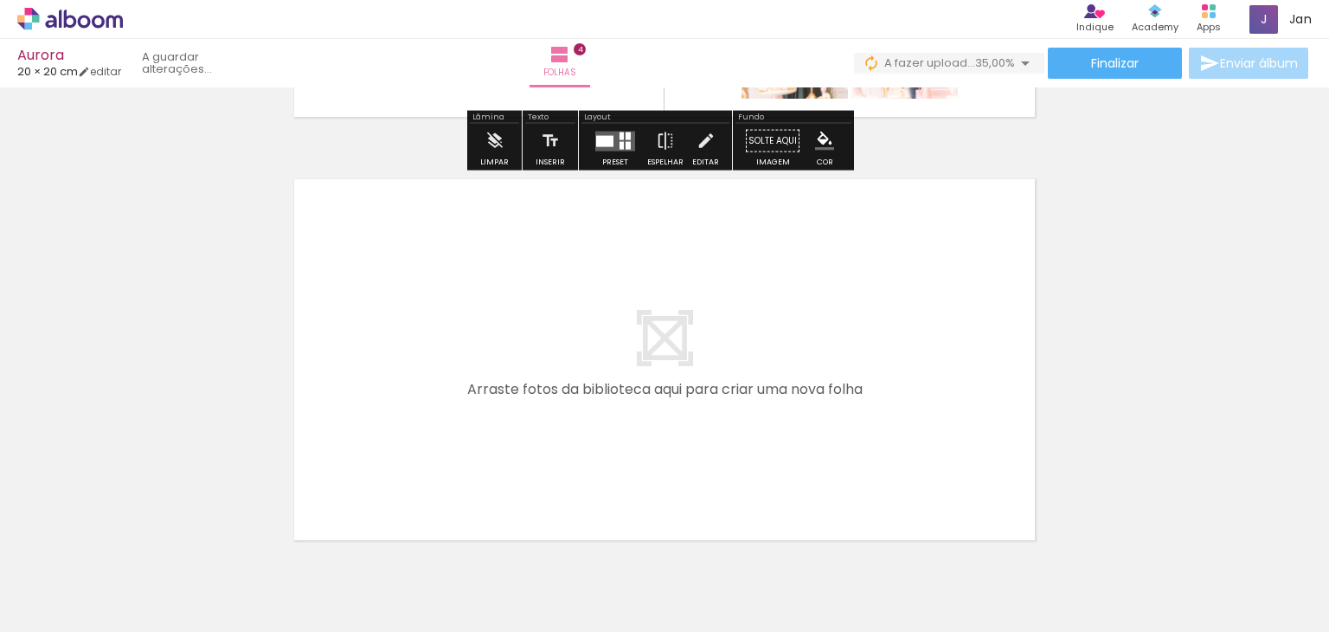
scroll to position [1747, 0]
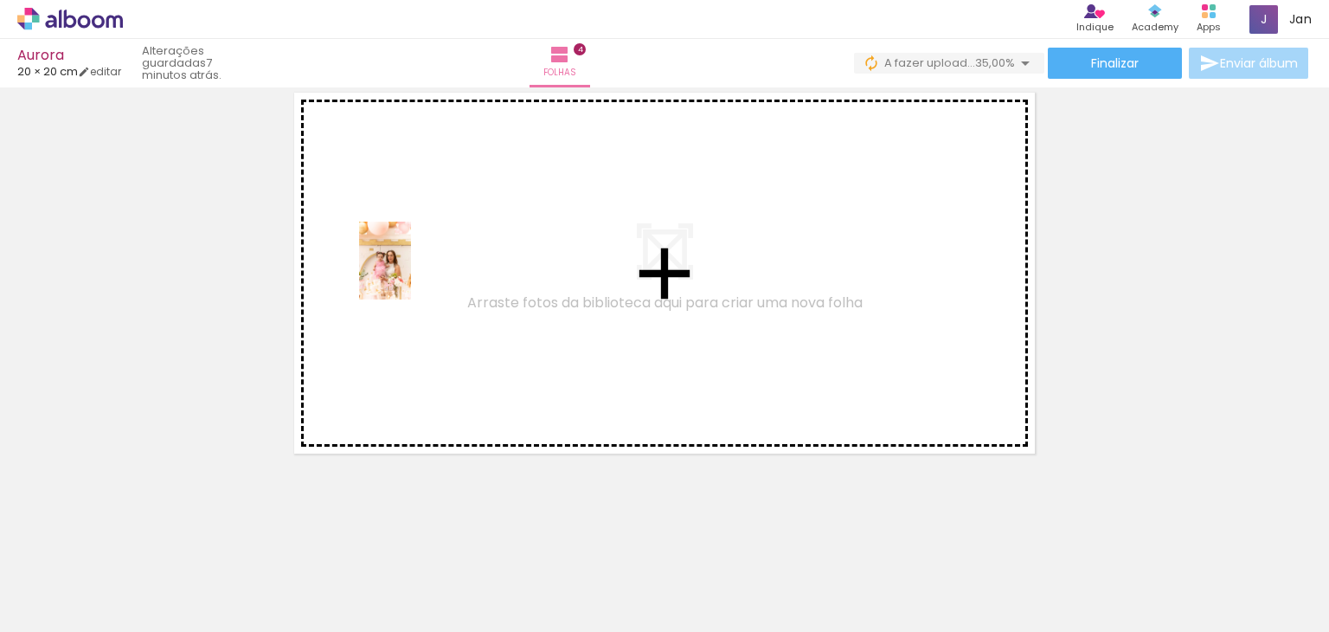
drag, startPoint x: 326, startPoint y: 592, endPoint x: 411, endPoint y: 296, distance: 307.9
click at [421, 286] on quentale-workspace at bounding box center [664, 316] width 1329 height 632
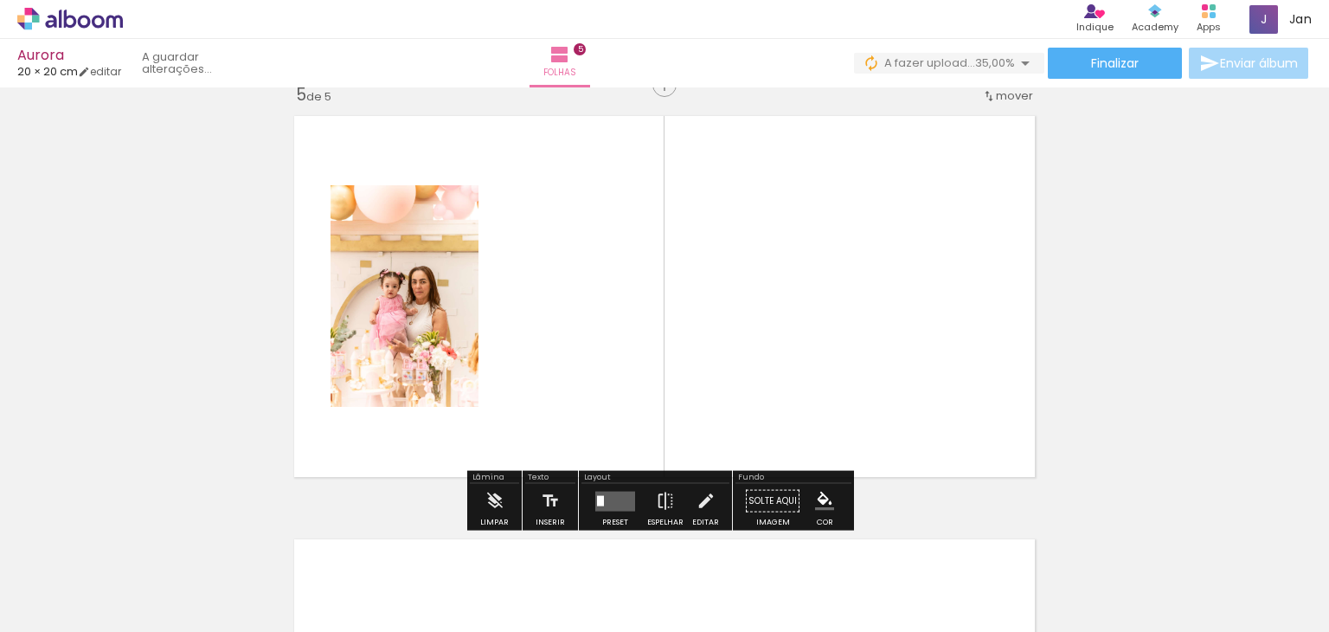
scroll to position [1714, 0]
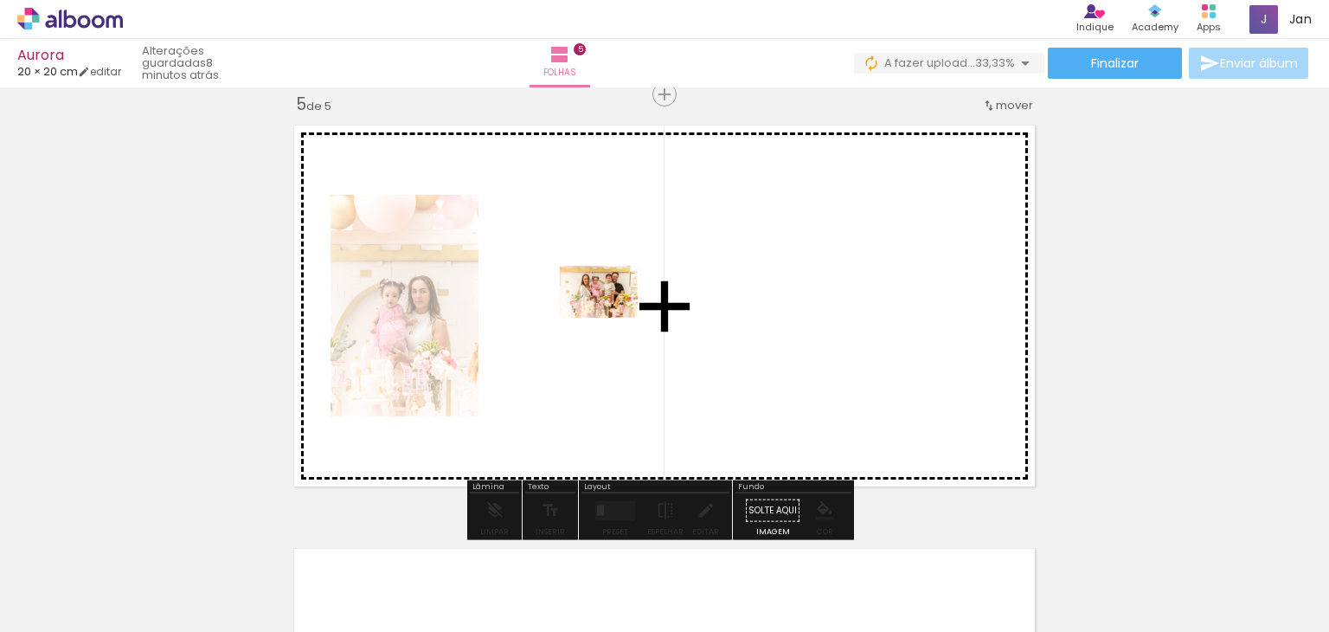
drag, startPoint x: 430, startPoint y: 593, endPoint x: 621, endPoint y: 297, distance: 352.4
click at [621, 297] on quentale-workspace at bounding box center [664, 316] width 1329 height 632
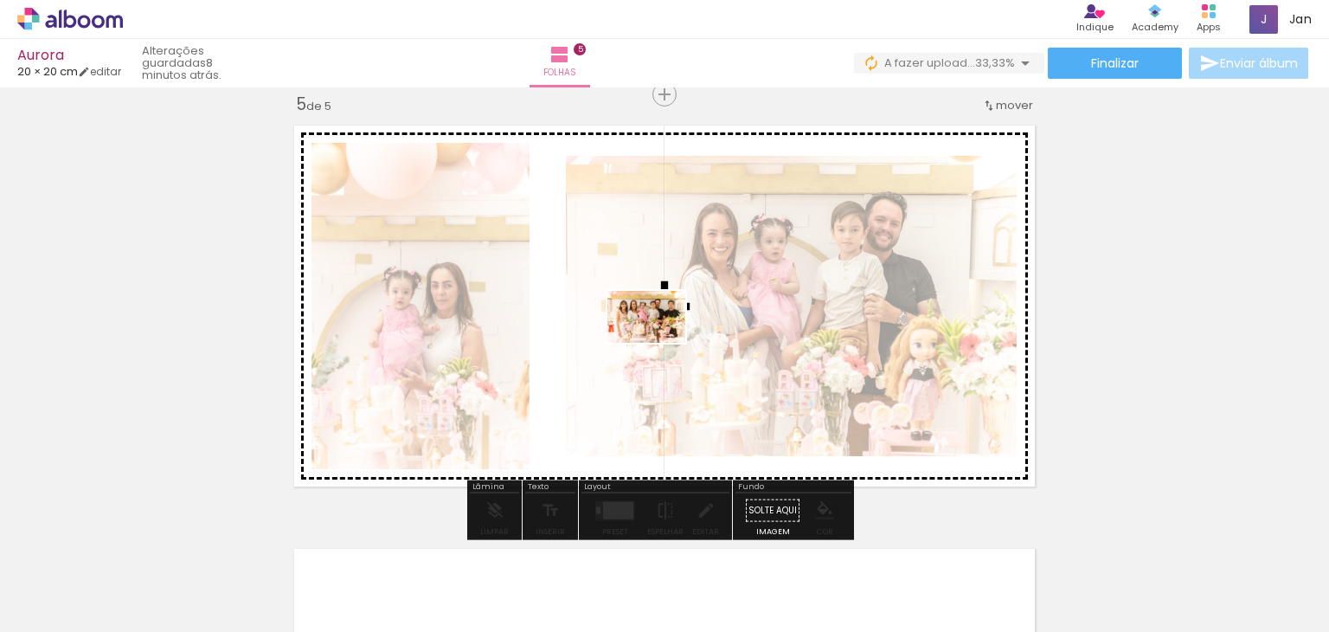
drag, startPoint x: 517, startPoint y: 599, endPoint x: 659, endPoint y: 343, distance: 293.3
click at [659, 343] on quentale-workspace at bounding box center [664, 316] width 1329 height 632
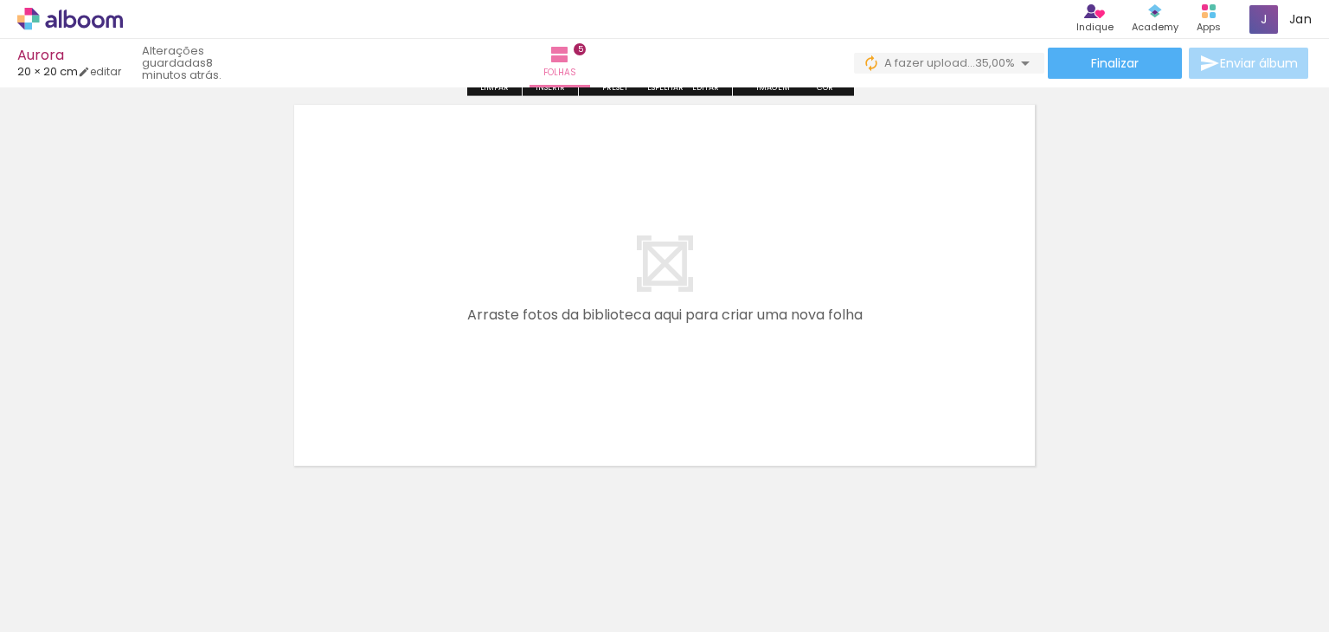
scroll to position [2170, 0]
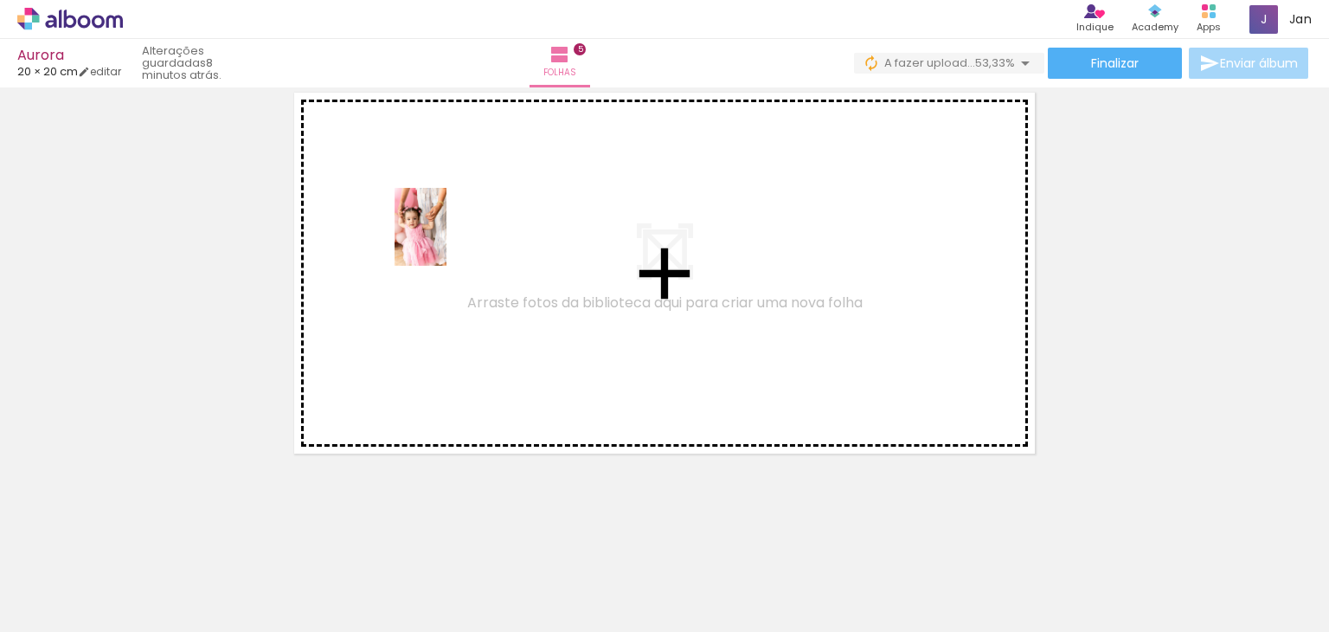
drag, startPoint x: 631, startPoint y: 562, endPoint x: 391, endPoint y: 202, distance: 432.5
click at [391, 202] on quentale-workspace at bounding box center [664, 316] width 1329 height 632
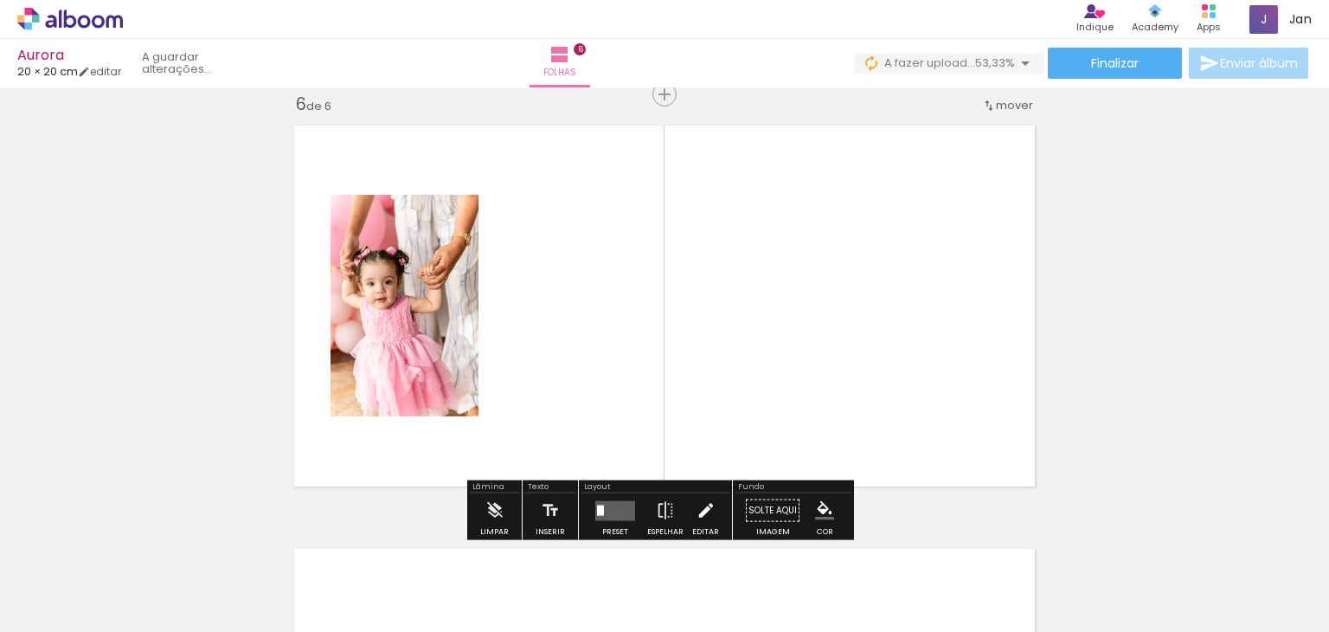
scroll to position [2138, 0]
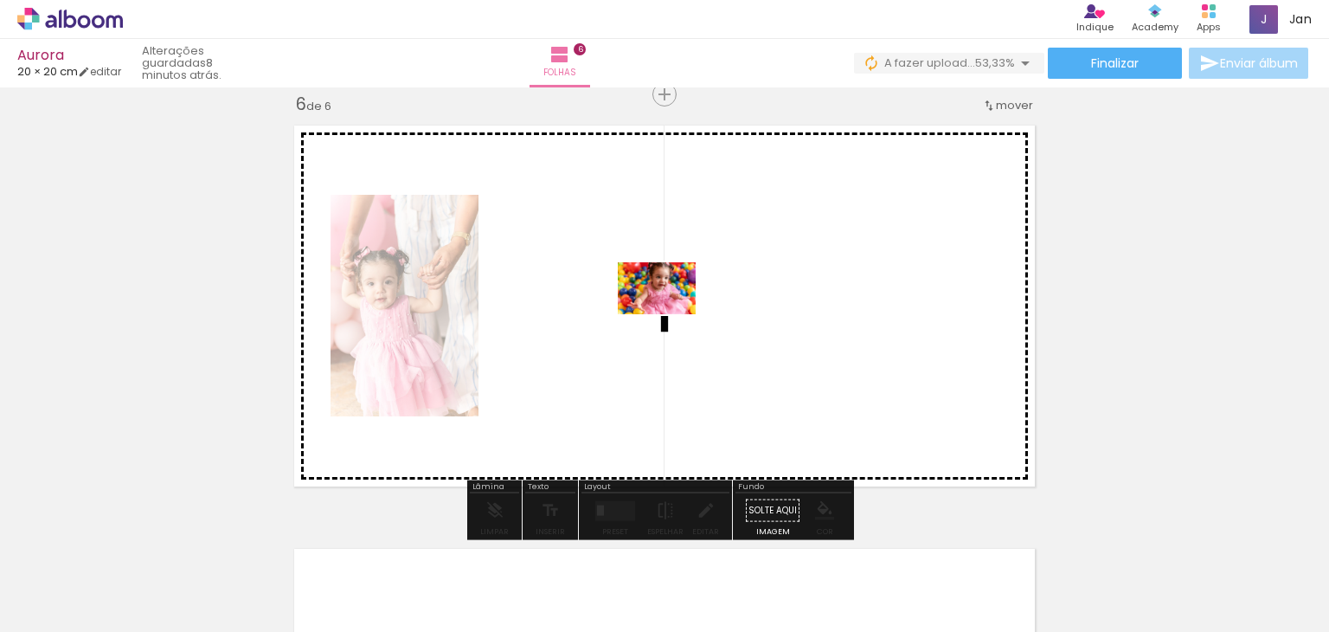
drag, startPoint x: 734, startPoint y: 569, endPoint x: 670, endPoint y: 314, distance: 263.2
click at [670, 314] on quentale-workspace at bounding box center [664, 316] width 1329 height 632
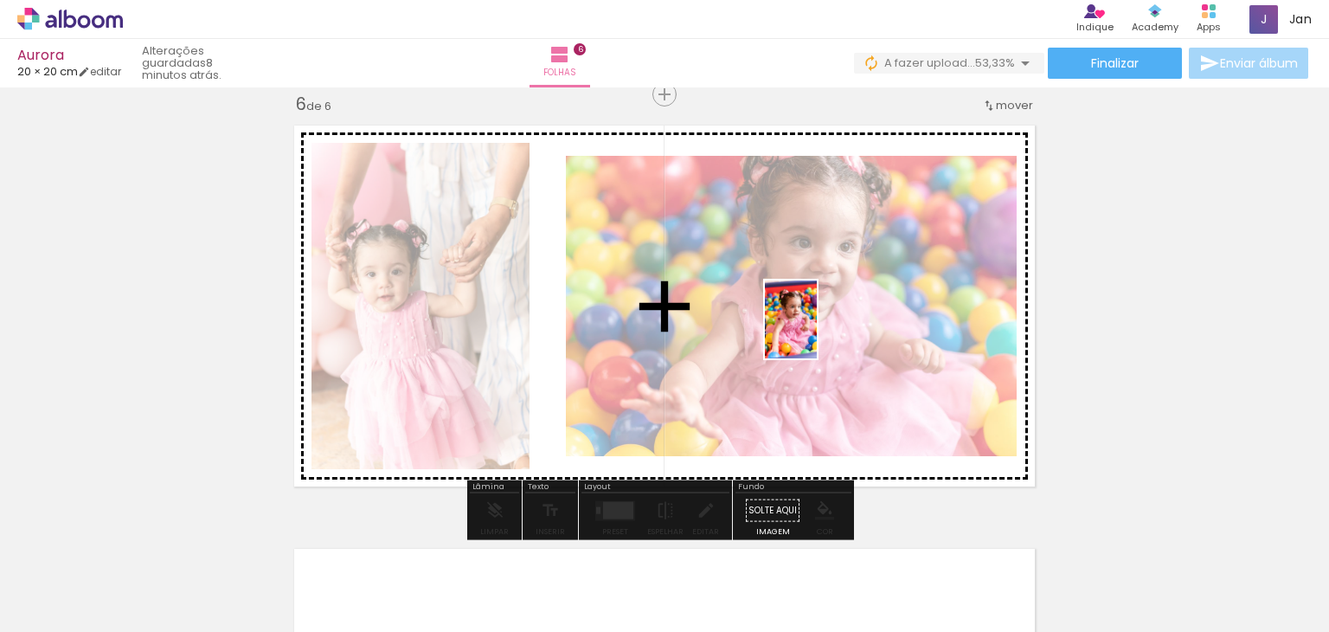
drag, startPoint x: 808, startPoint y: 575, endPoint x: 845, endPoint y: 330, distance: 247.6
click at [818, 327] on quentale-workspace at bounding box center [664, 316] width 1329 height 632
